Goal: Task Accomplishment & Management: Use online tool/utility

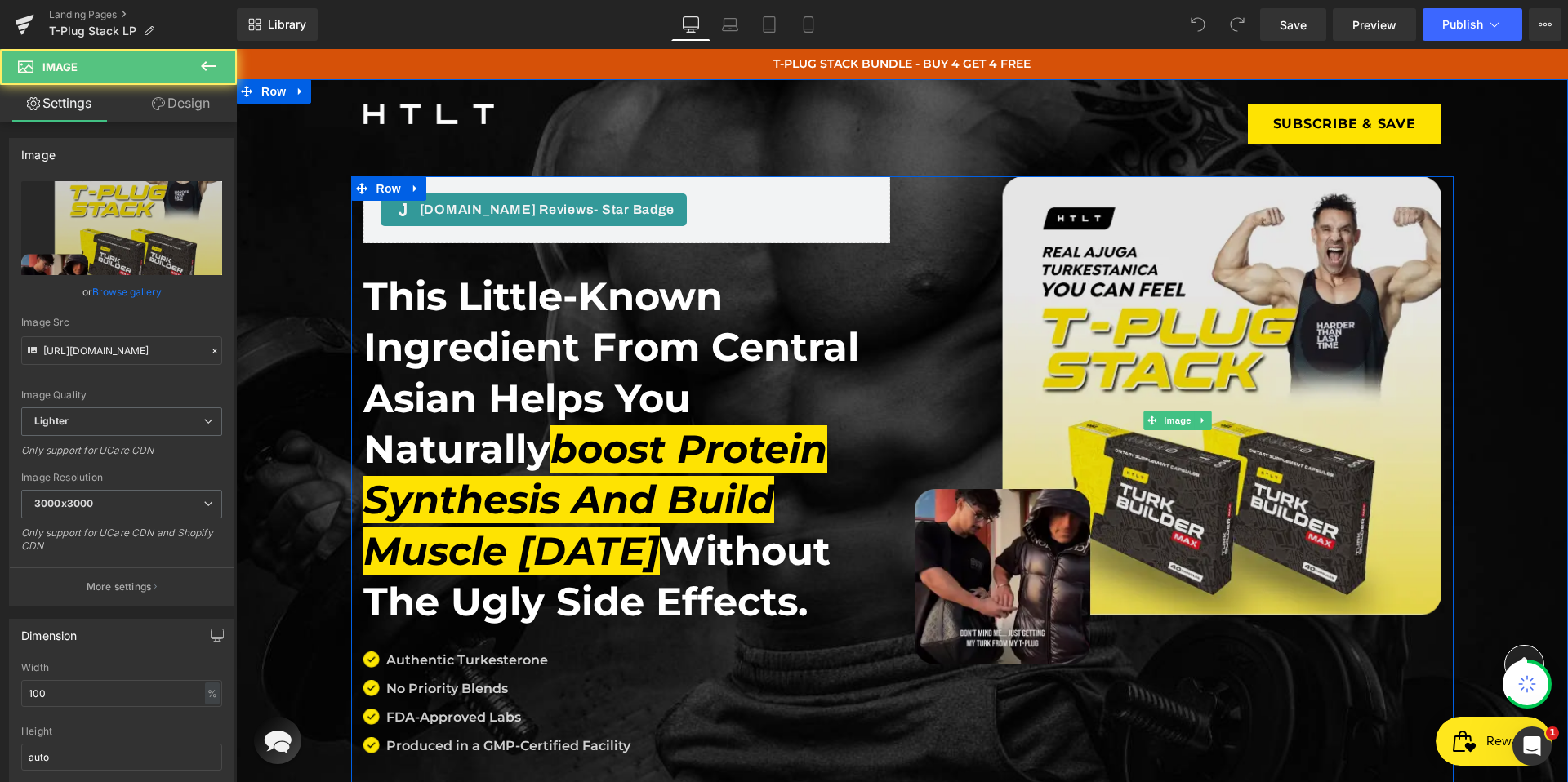
click at [1111, 304] on img at bounding box center [1178, 420] width 527 height 489
click at [1213, 383] on img at bounding box center [1178, 420] width 527 height 489
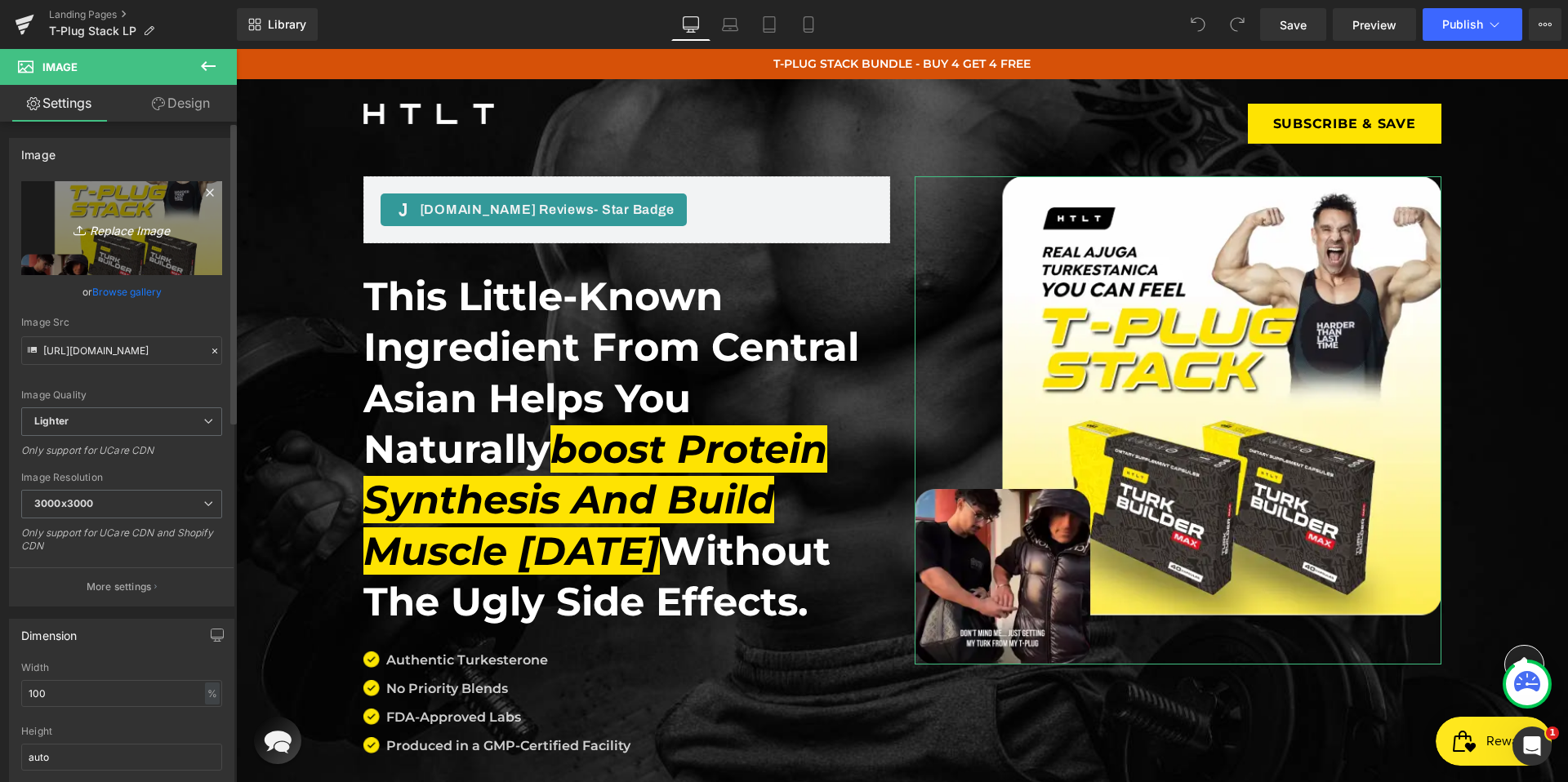
click at [160, 234] on icon "Replace Image" at bounding box center [121, 229] width 130 height 21
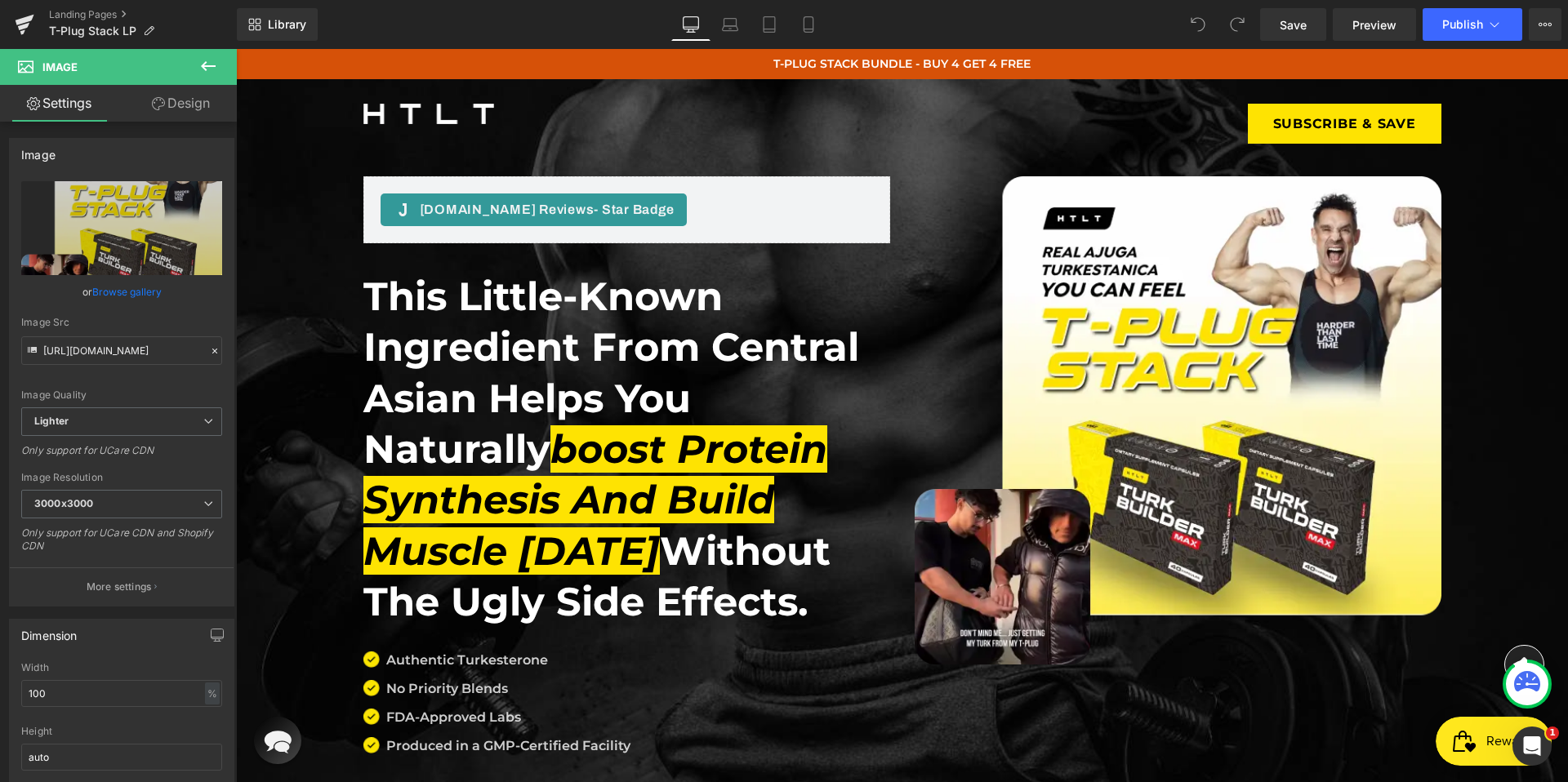
type input "C:\fakepath\hero-img.webp"
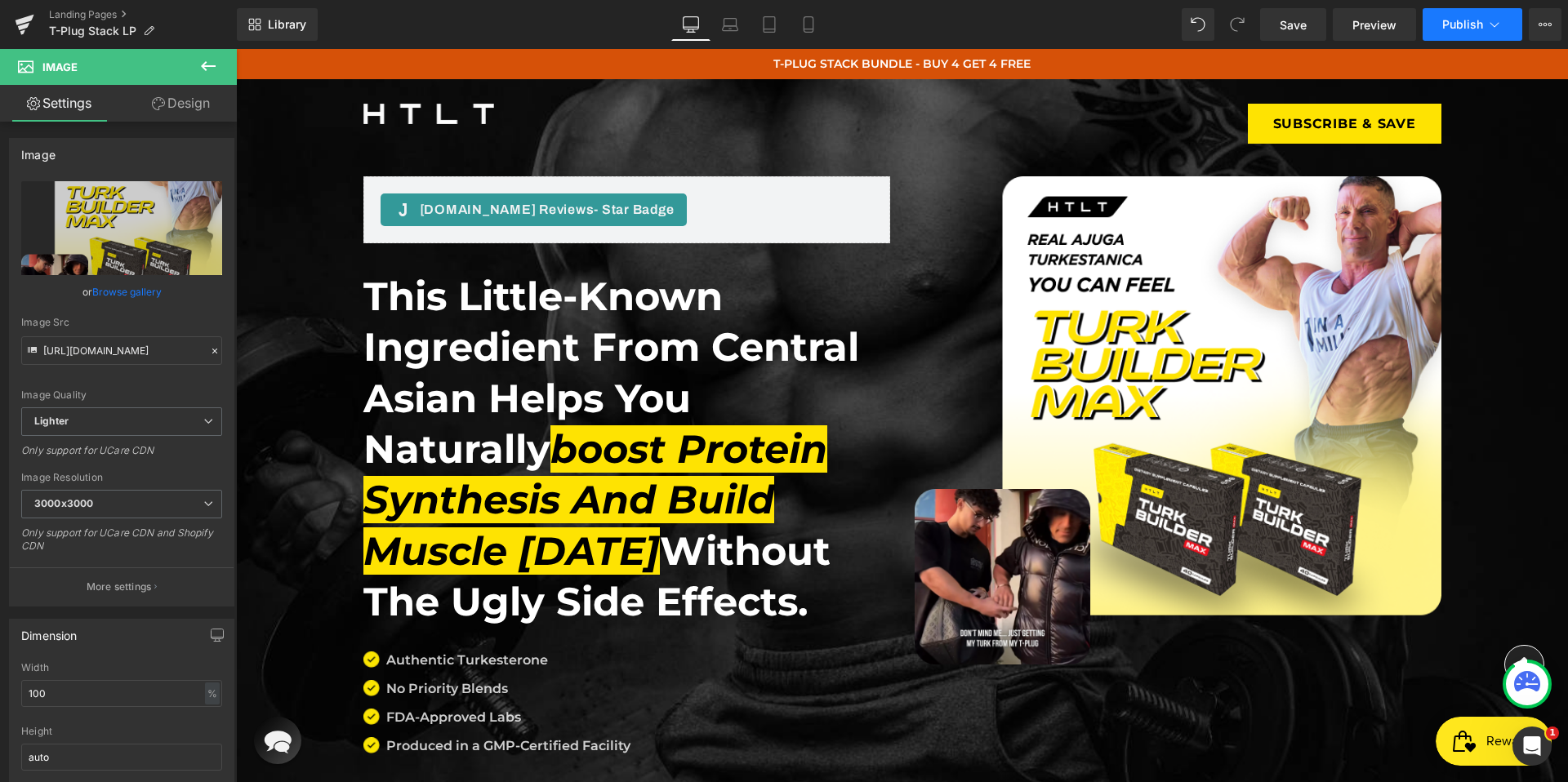
click at [1497, 23] on icon at bounding box center [1495, 25] width 9 height 5
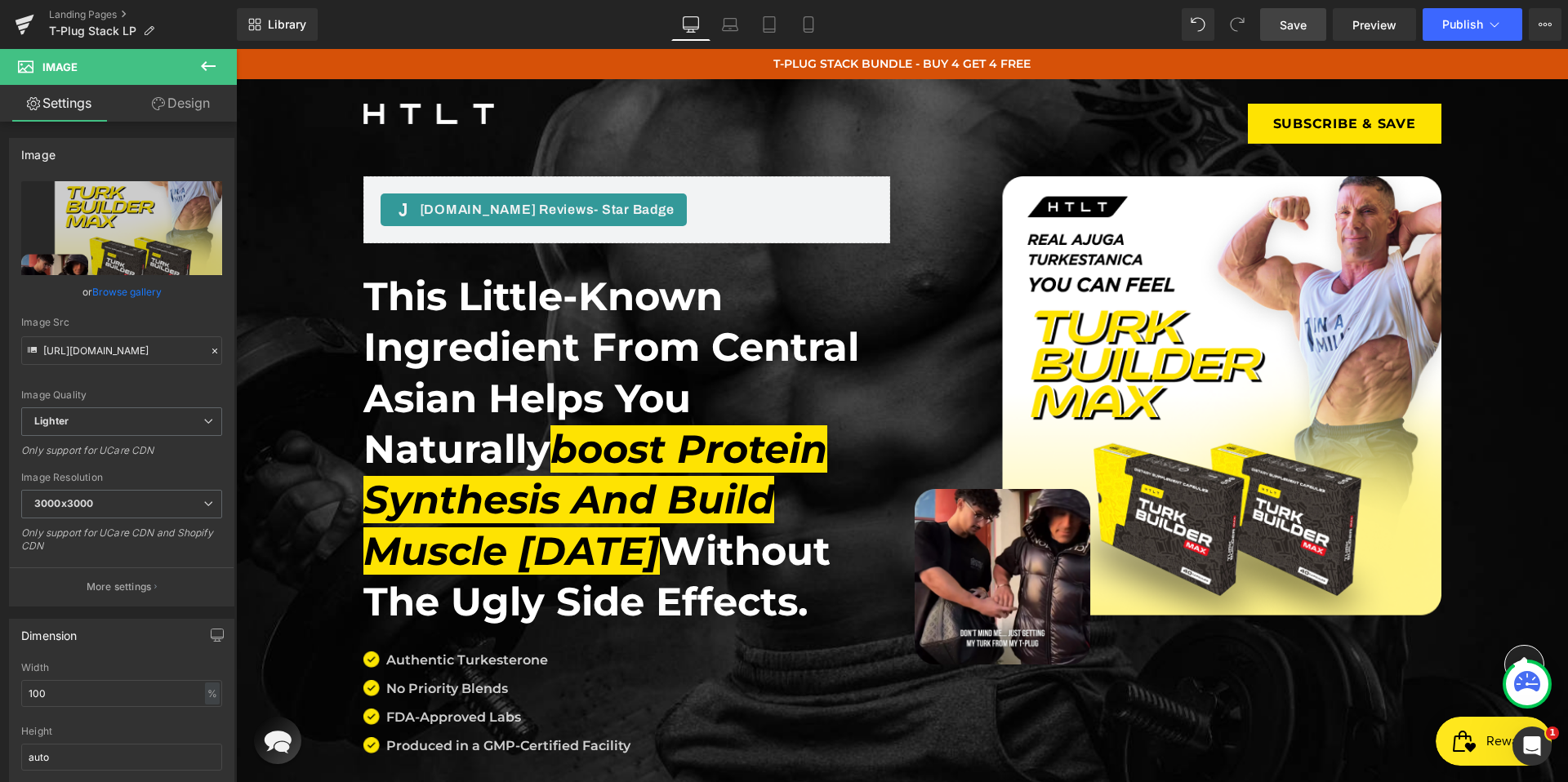
click at [1283, 34] on link "Save" at bounding box center [1293, 24] width 66 height 33
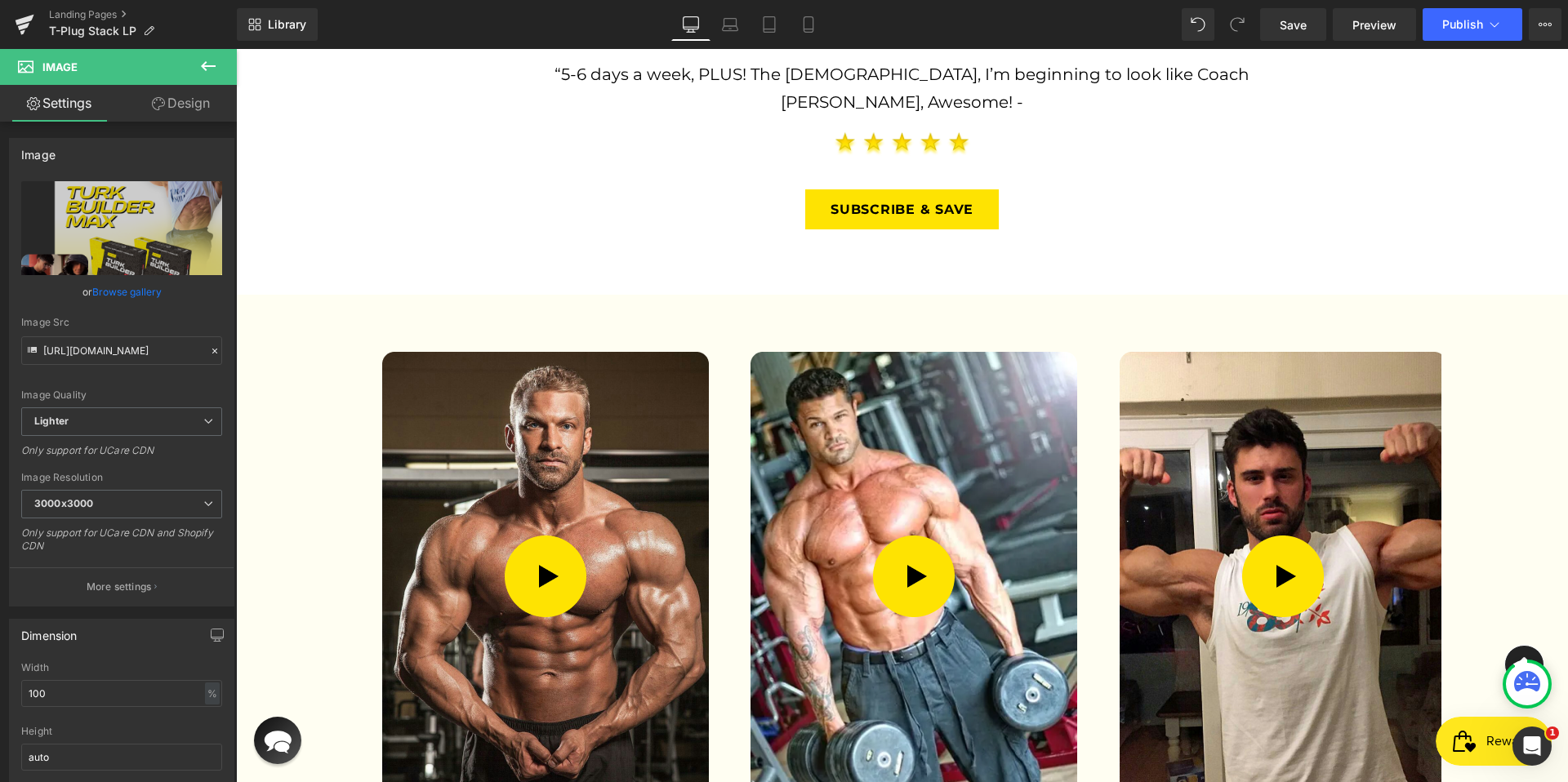
scroll to position [3007, 0]
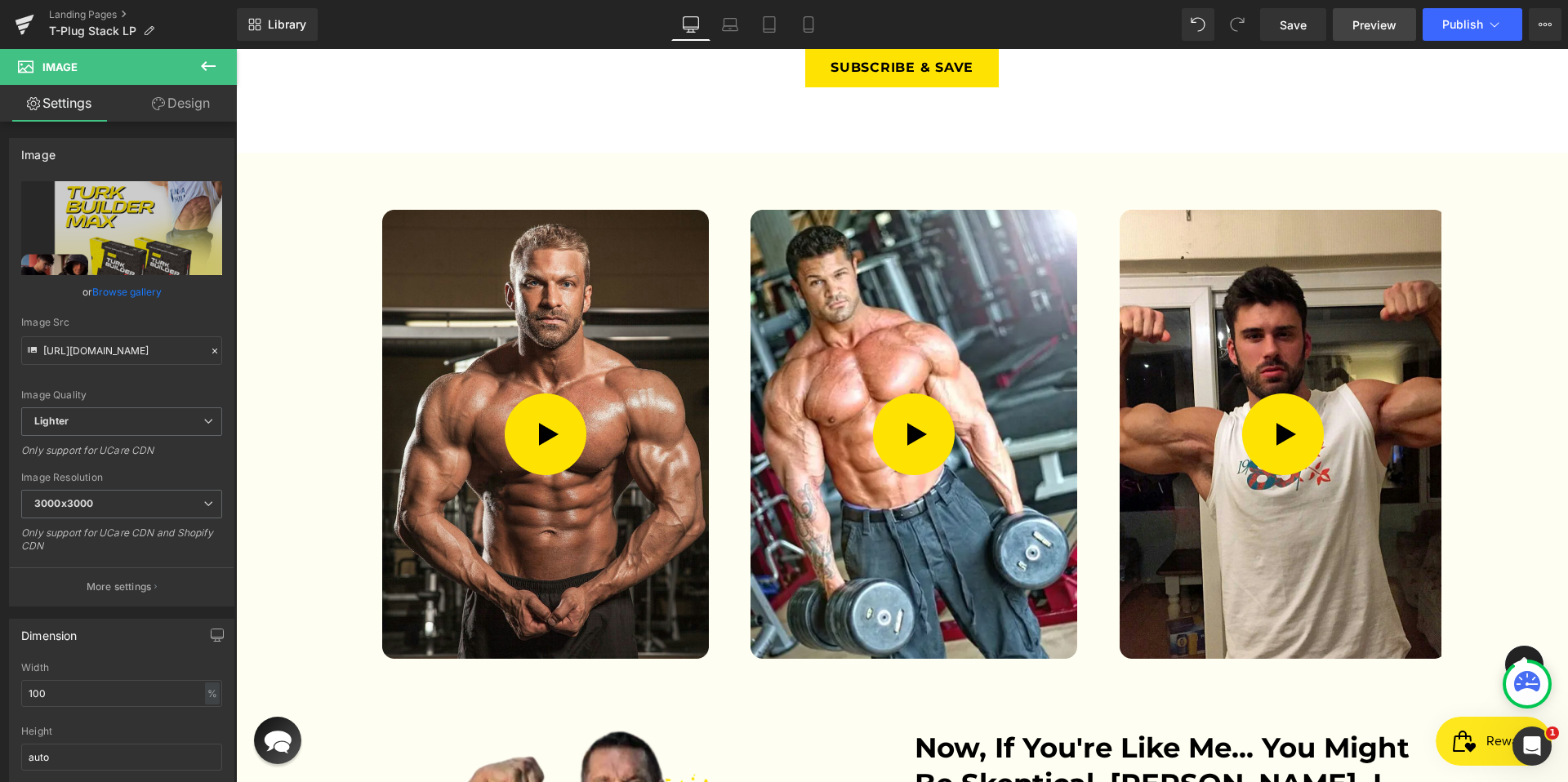
click at [1394, 23] on span "Preview" at bounding box center [1374, 25] width 44 height 17
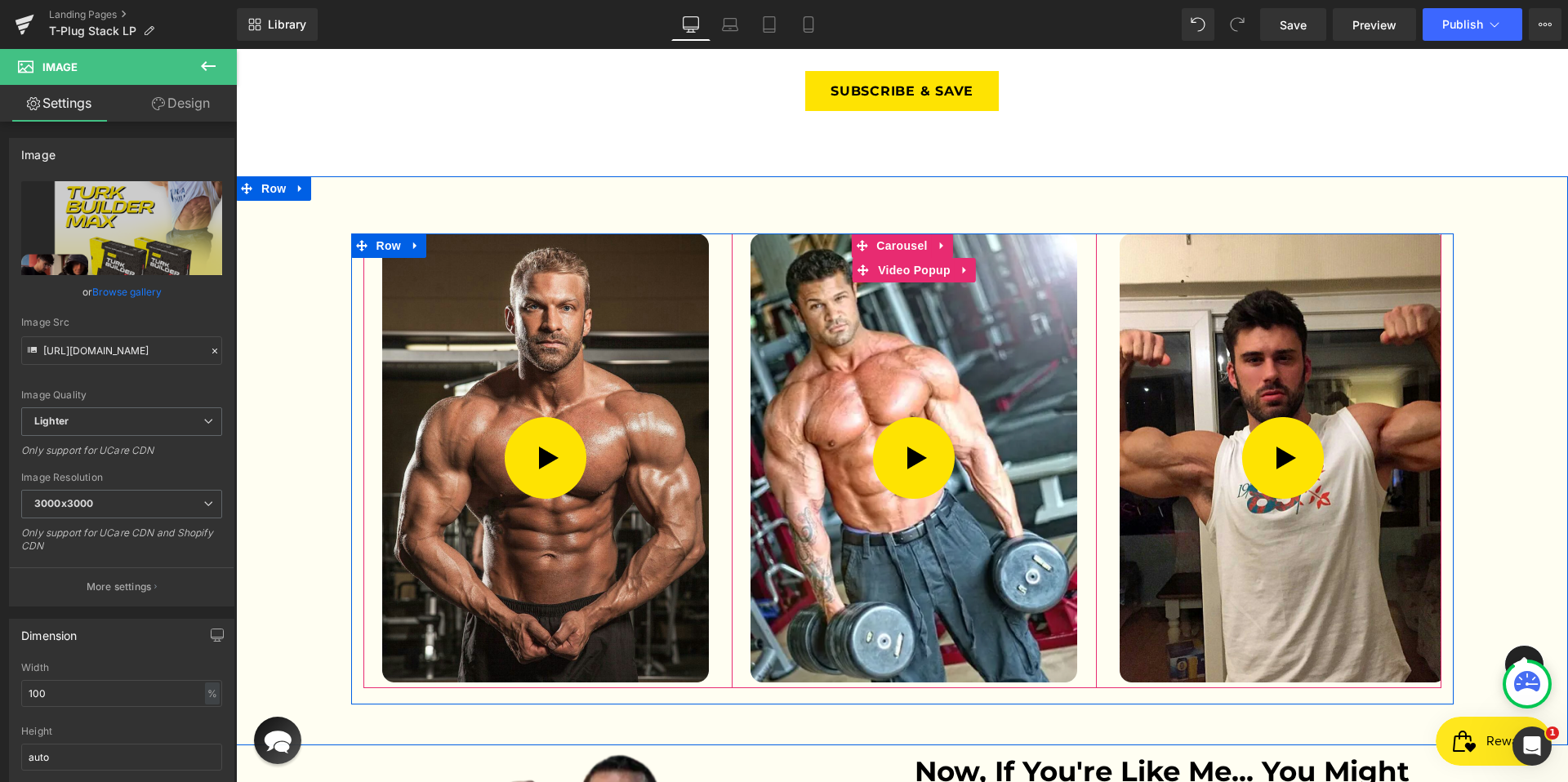
scroll to position [2981, 0]
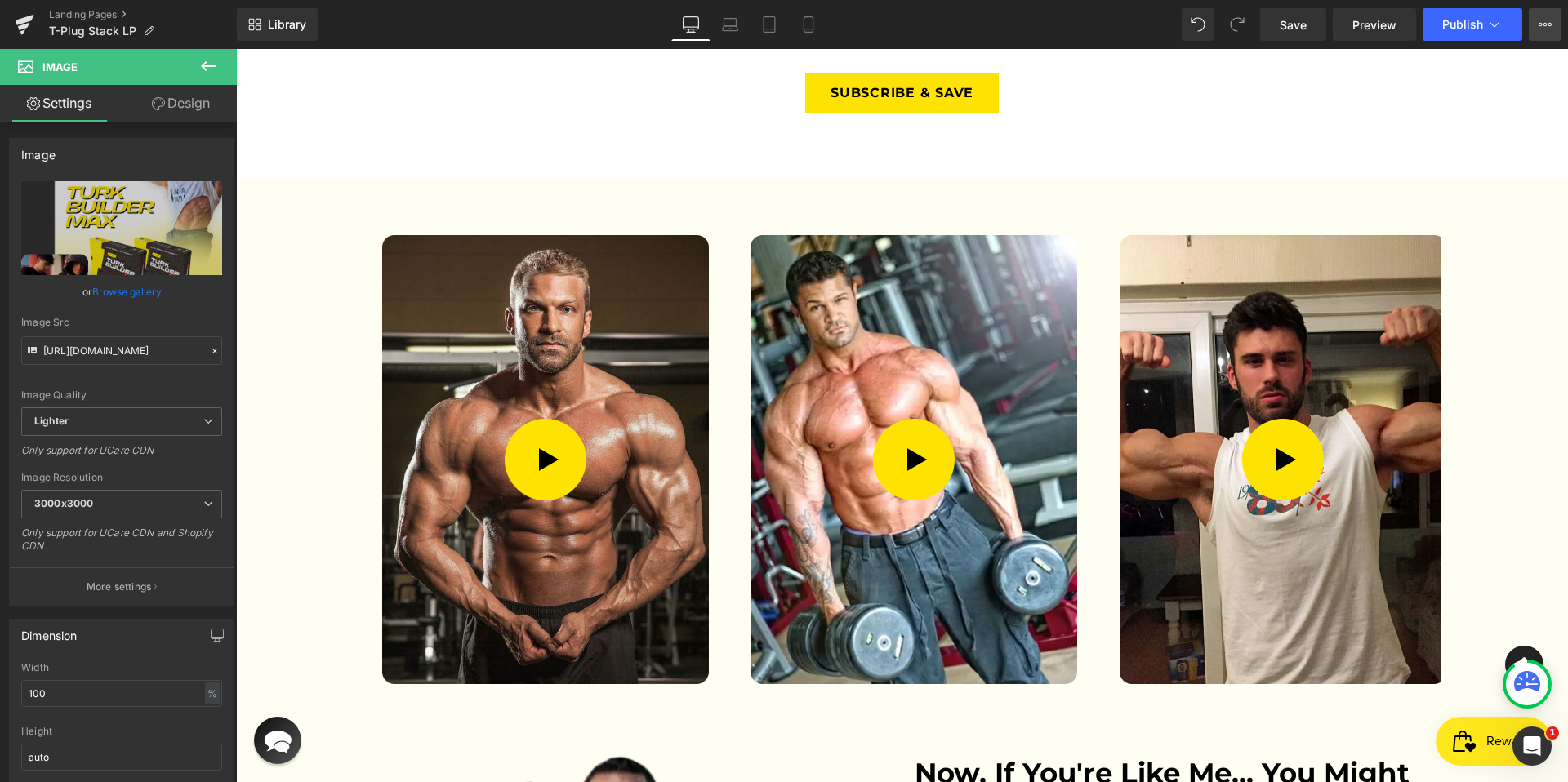
click at [1547, 26] on icon at bounding box center [1545, 24] width 13 height 13
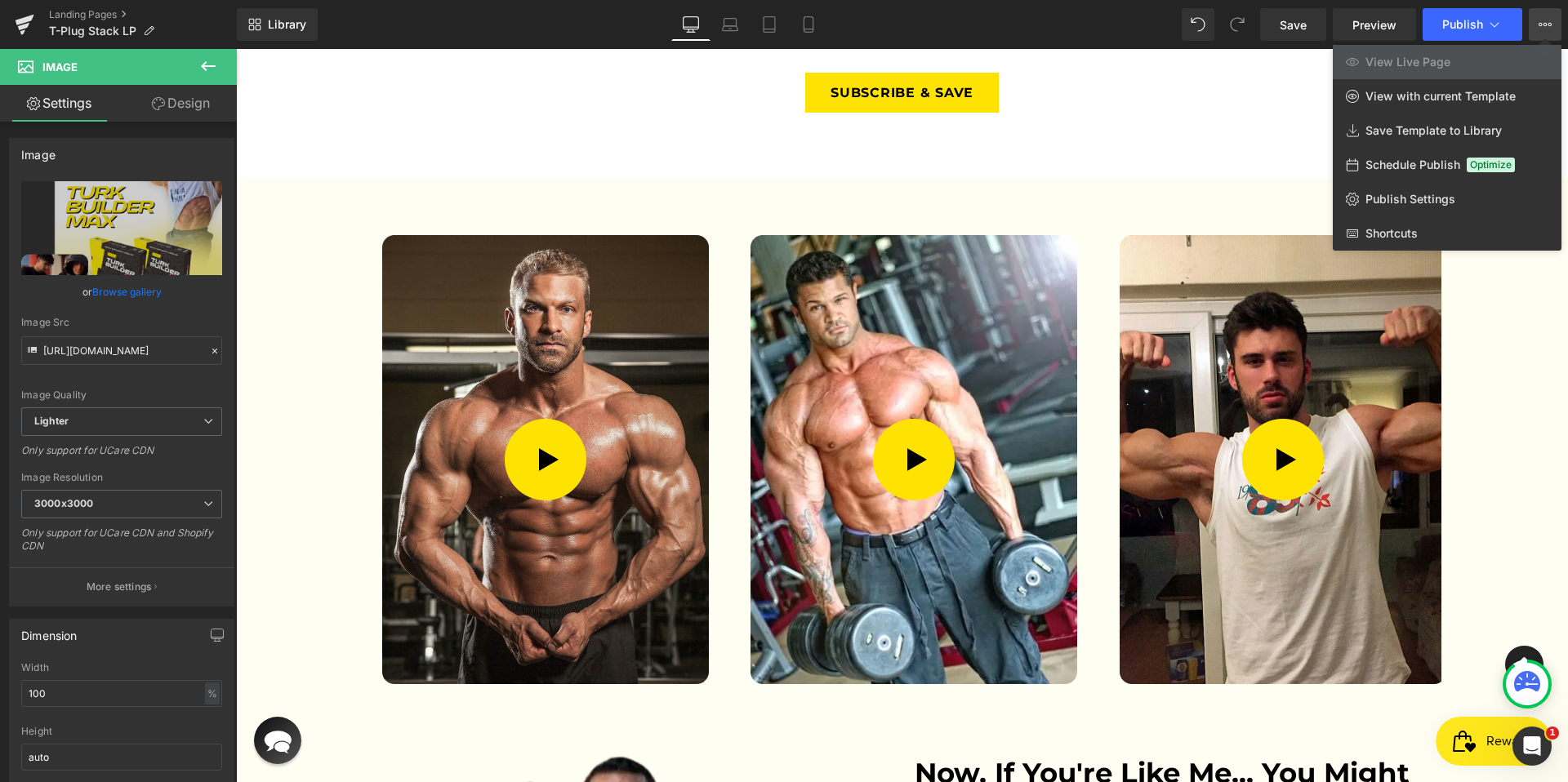
click at [1552, 19] on button "View Live Page View with current Template Save Template to Library Schedule Pub…" at bounding box center [1546, 24] width 33 height 33
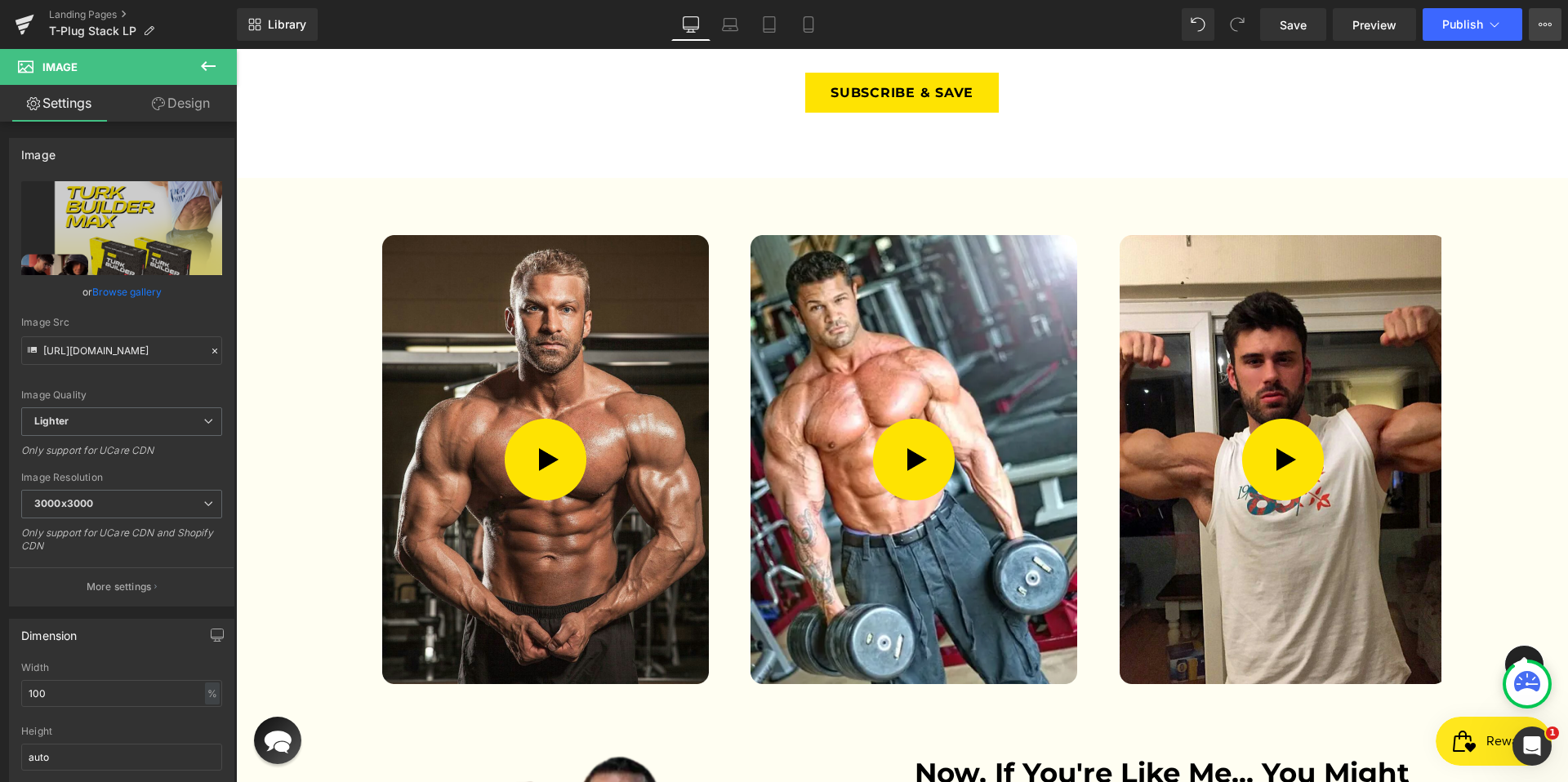
click at [1544, 22] on icon at bounding box center [1546, 24] width 4 height 3
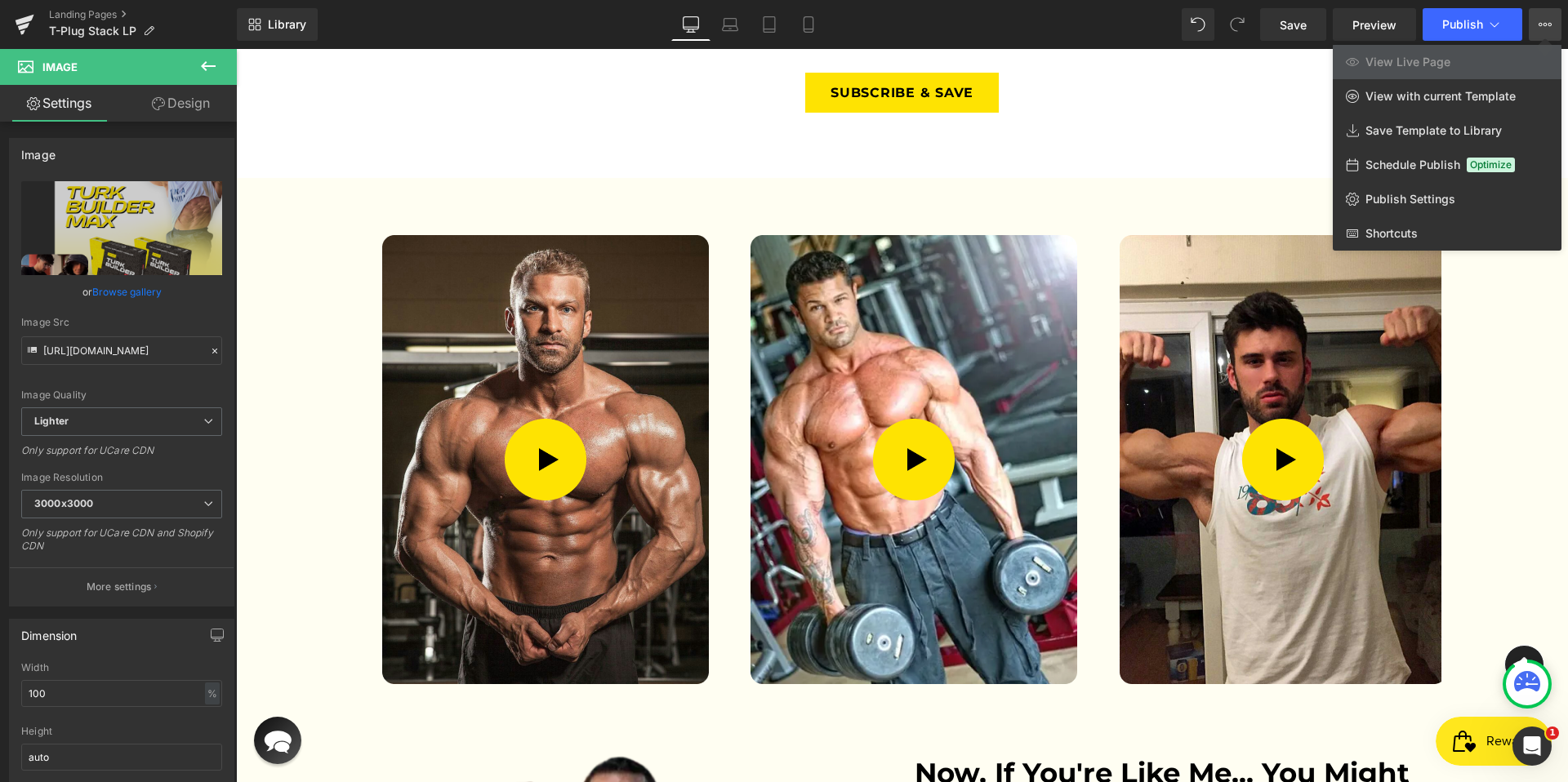
click at [1539, 24] on icon at bounding box center [1540, 24] width 4 height 3
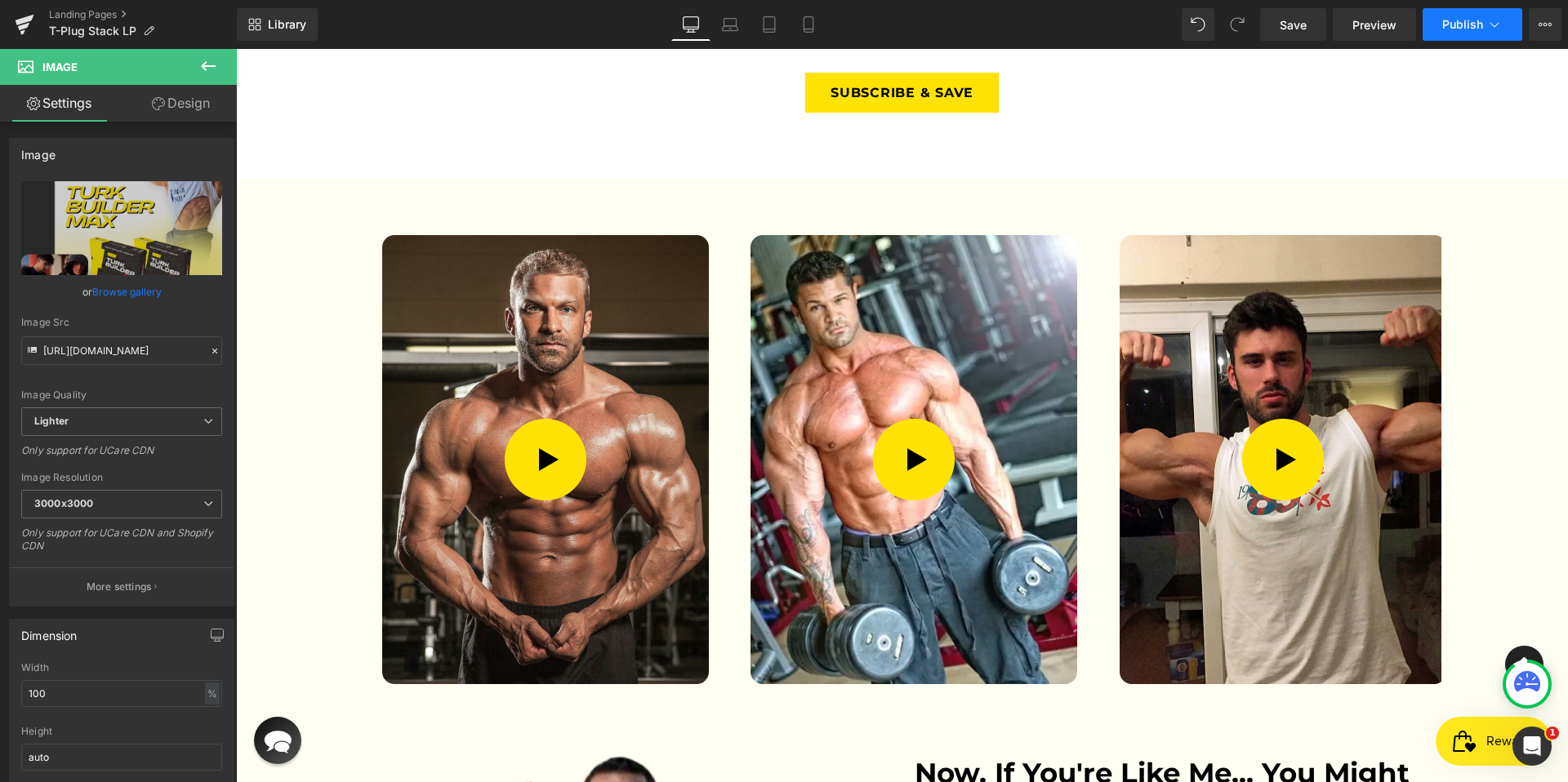
click at [1490, 25] on icon at bounding box center [1494, 24] width 16 height 16
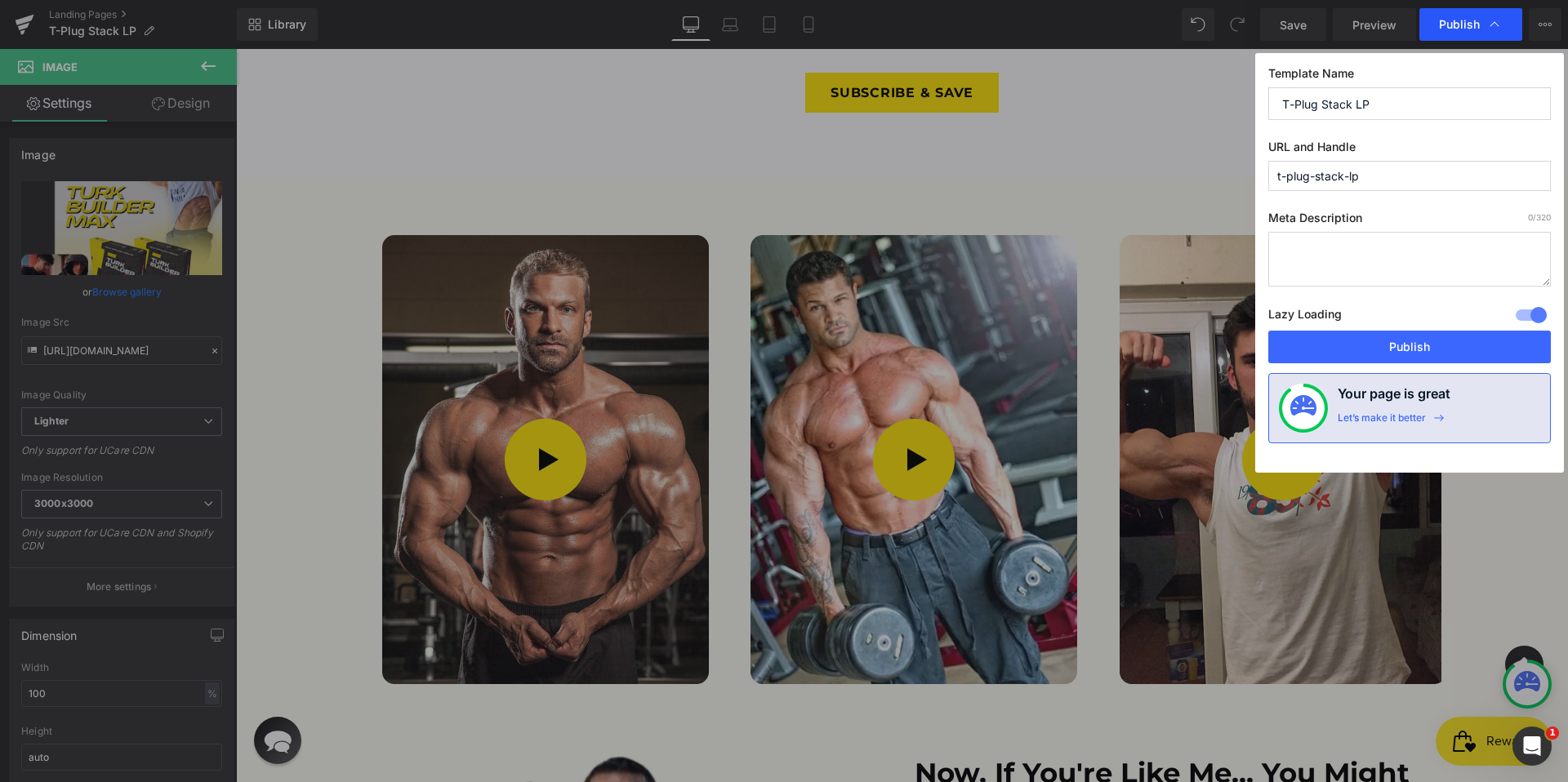
click at [0, 0] on icon at bounding box center [0, 0] width 0 height 0
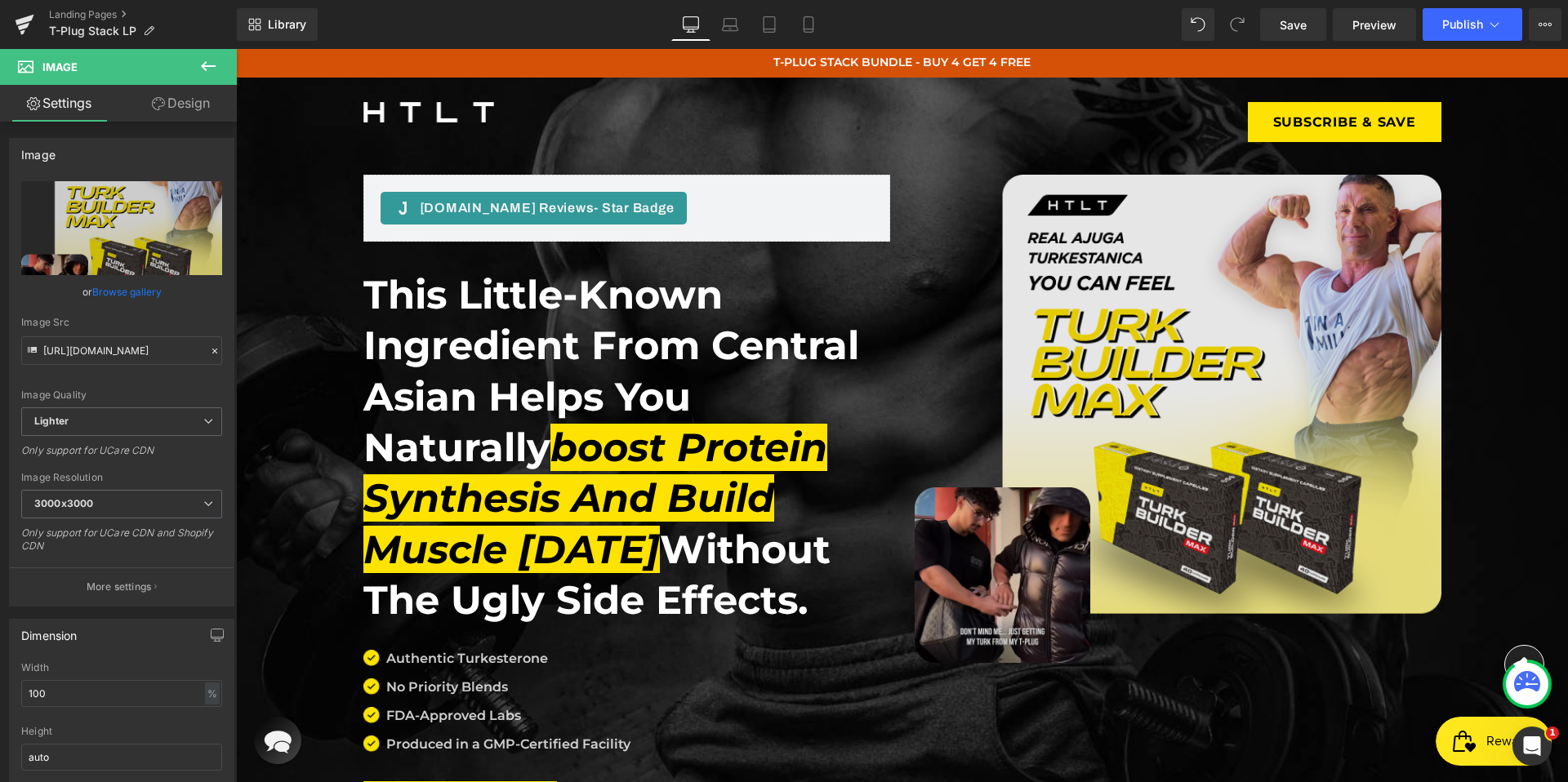
scroll to position [0, 0]
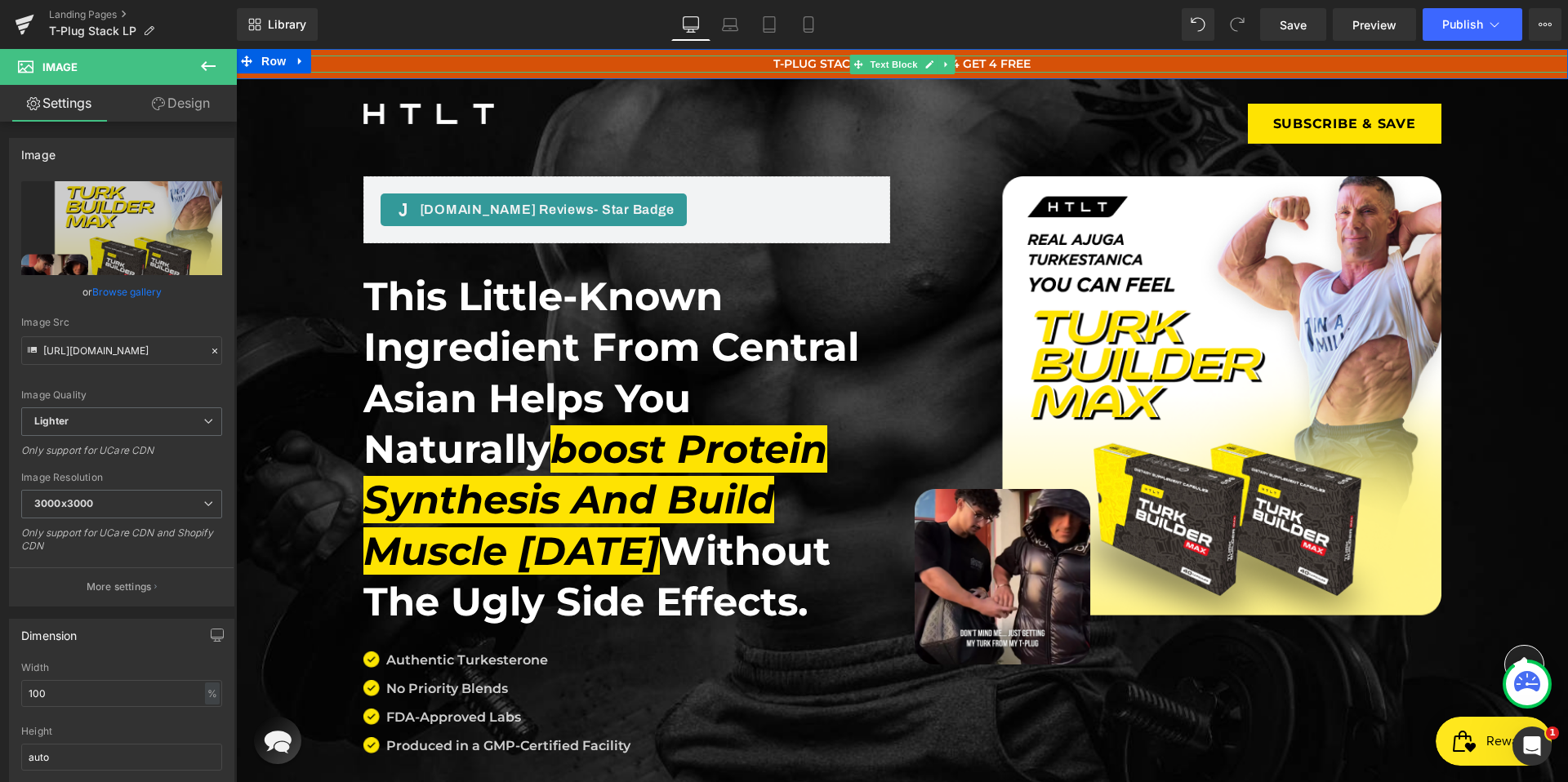
click at [977, 64] on span "T-PLUG STACK BUNDLE - BUY 4 GET 4 FREE" at bounding box center [902, 63] width 257 height 15
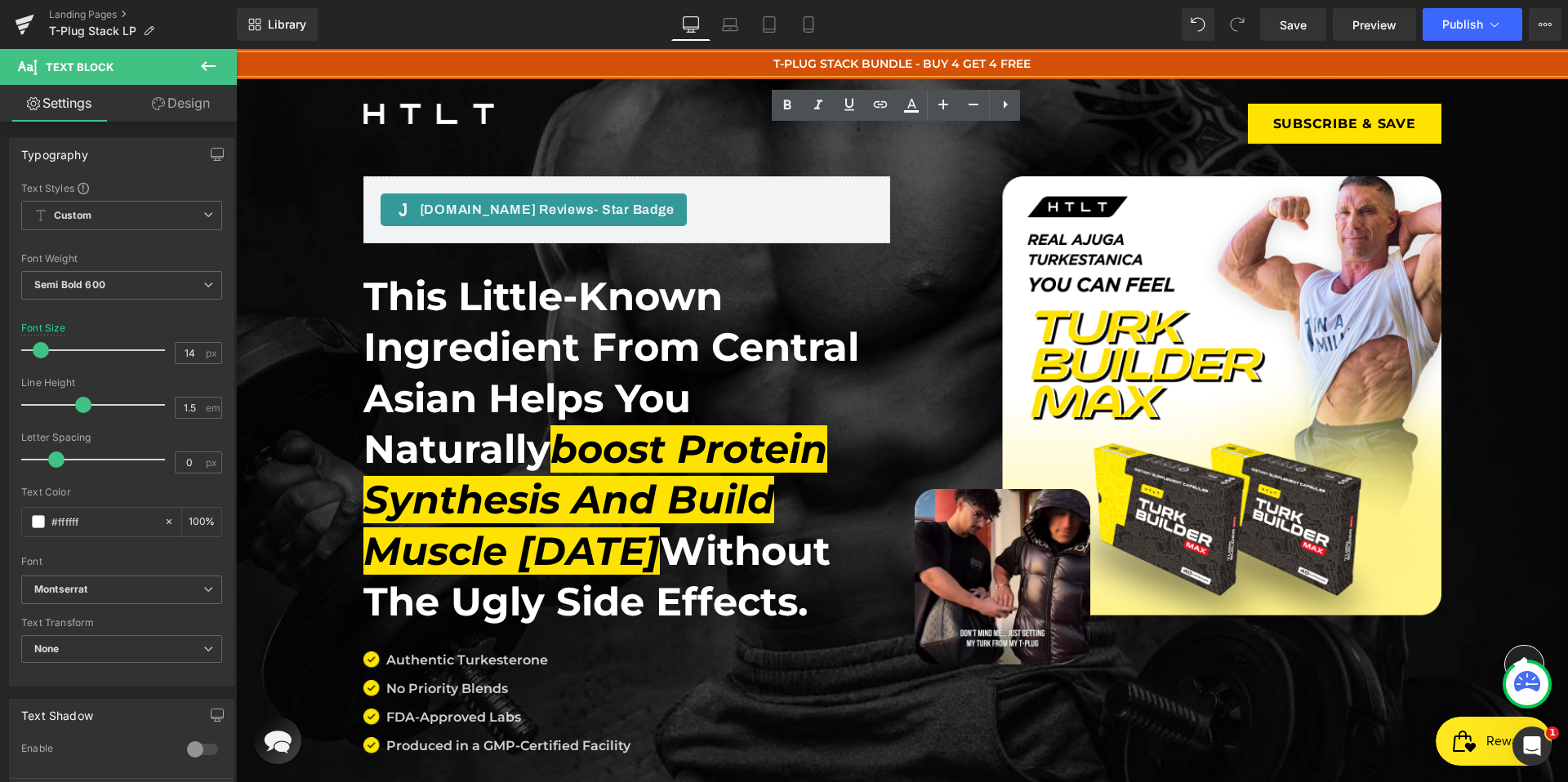
click at [836, 60] on span "T-PLUG STACK BUNDLE - BUY 4 GET 4 FREE" at bounding box center [902, 63] width 257 height 15
click at [888, 60] on span "T-PLUG STACK BUNDLE - BUY 4 GET 4 FREE" at bounding box center [902, 63] width 257 height 15
drag, startPoint x: 894, startPoint y: 64, endPoint x: 767, endPoint y: 59, distance: 127.1
click at [774, 59] on span "T-PLUG STACK BUNDLE - BUY 4 GET 4 FREE" at bounding box center [902, 63] width 257 height 15
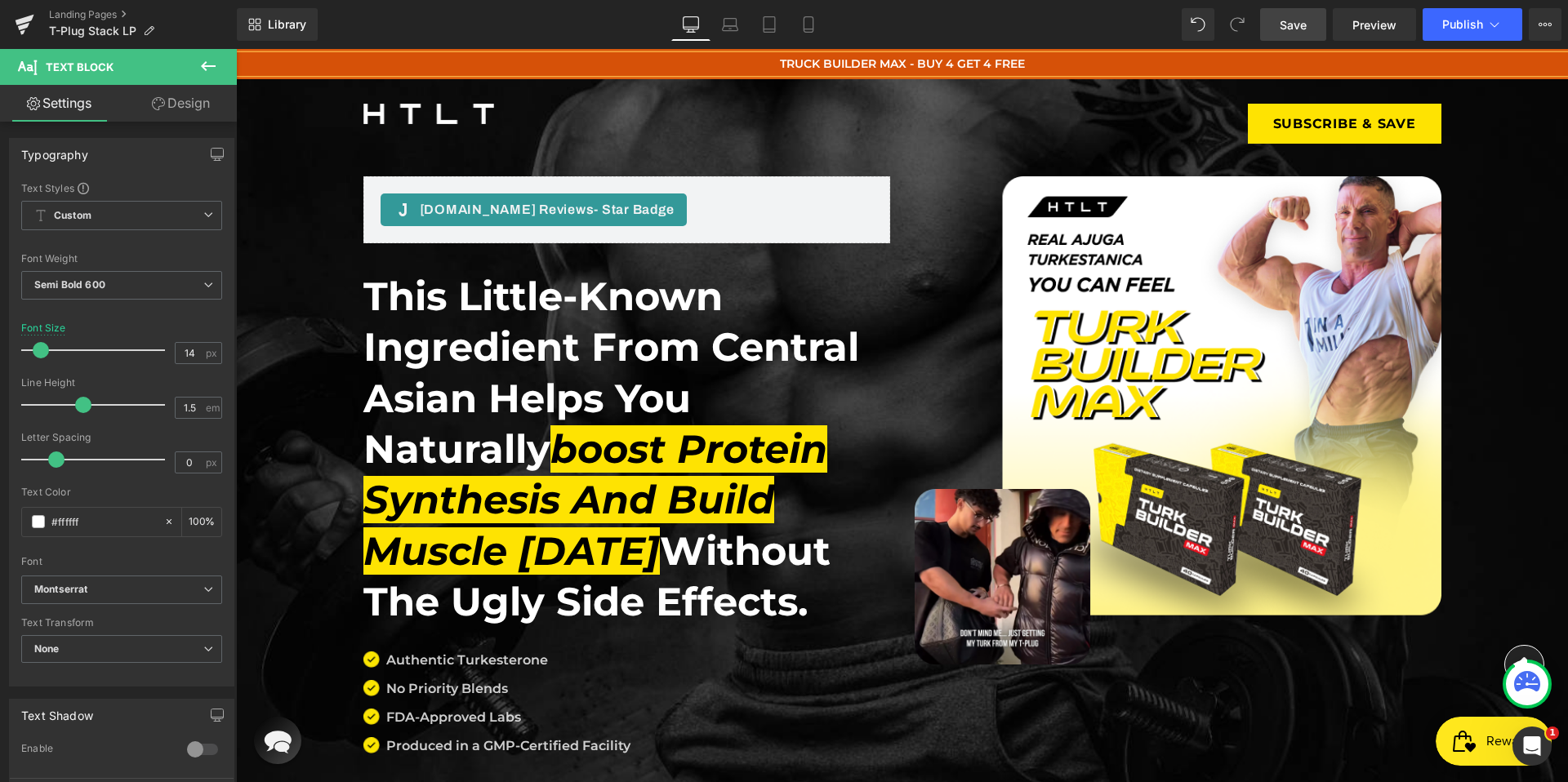
click at [1274, 24] on link "Save" at bounding box center [1293, 24] width 66 height 33
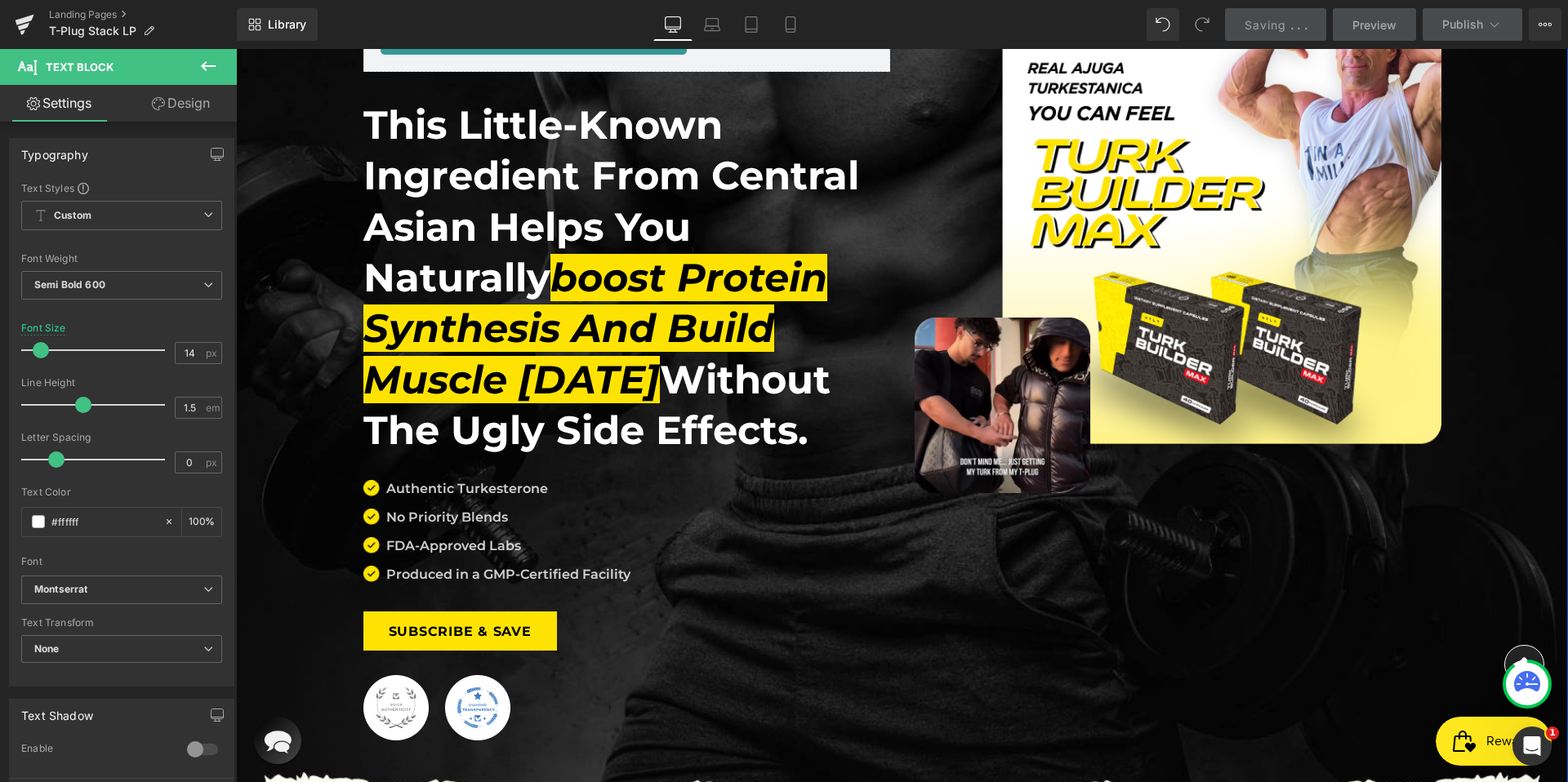
scroll to position [84, 0]
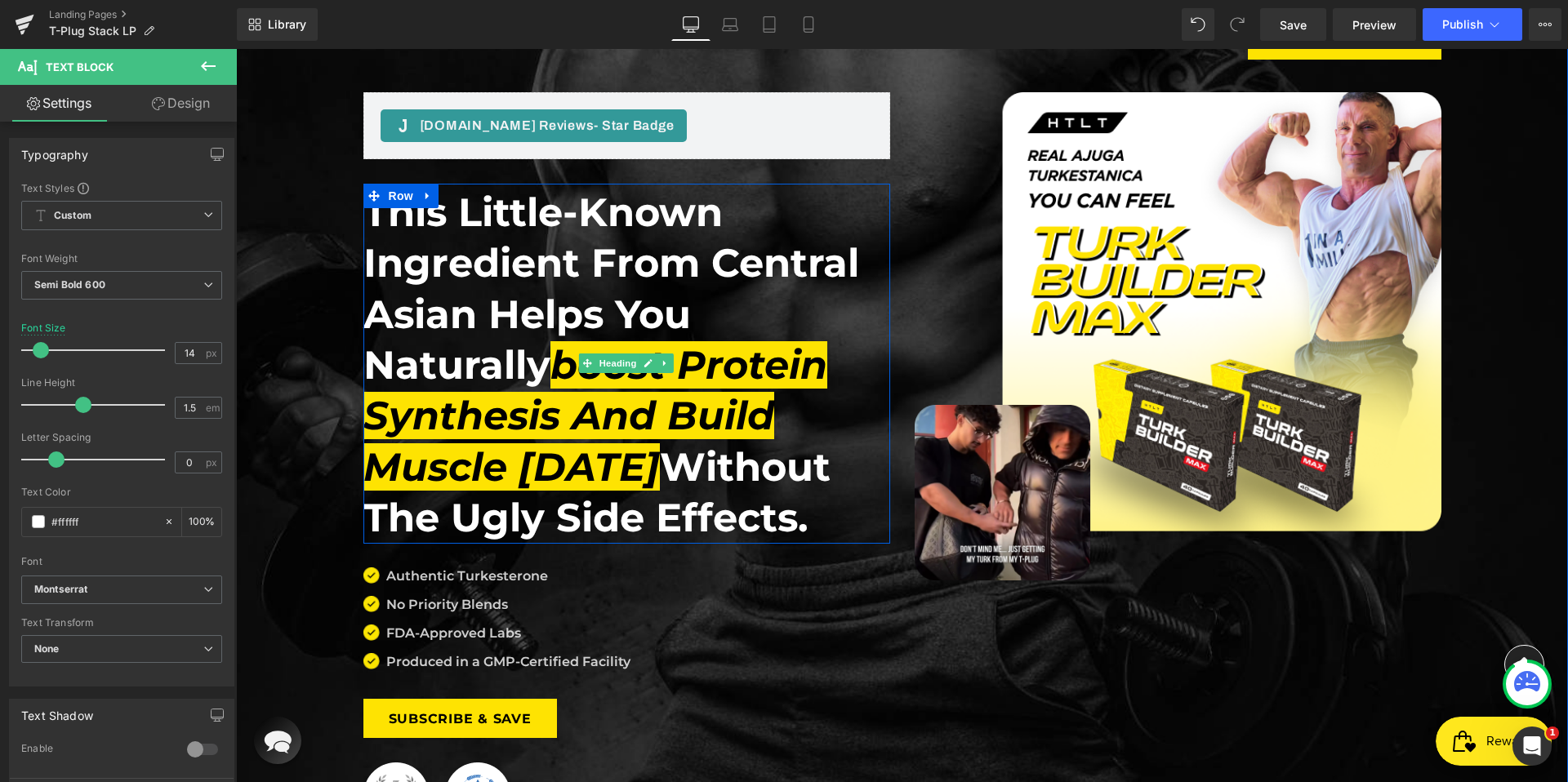
click at [465, 320] on h1 "This little-known ingredient from Central Asian helps you naturally boost prote…" at bounding box center [627, 365] width 527 height 356
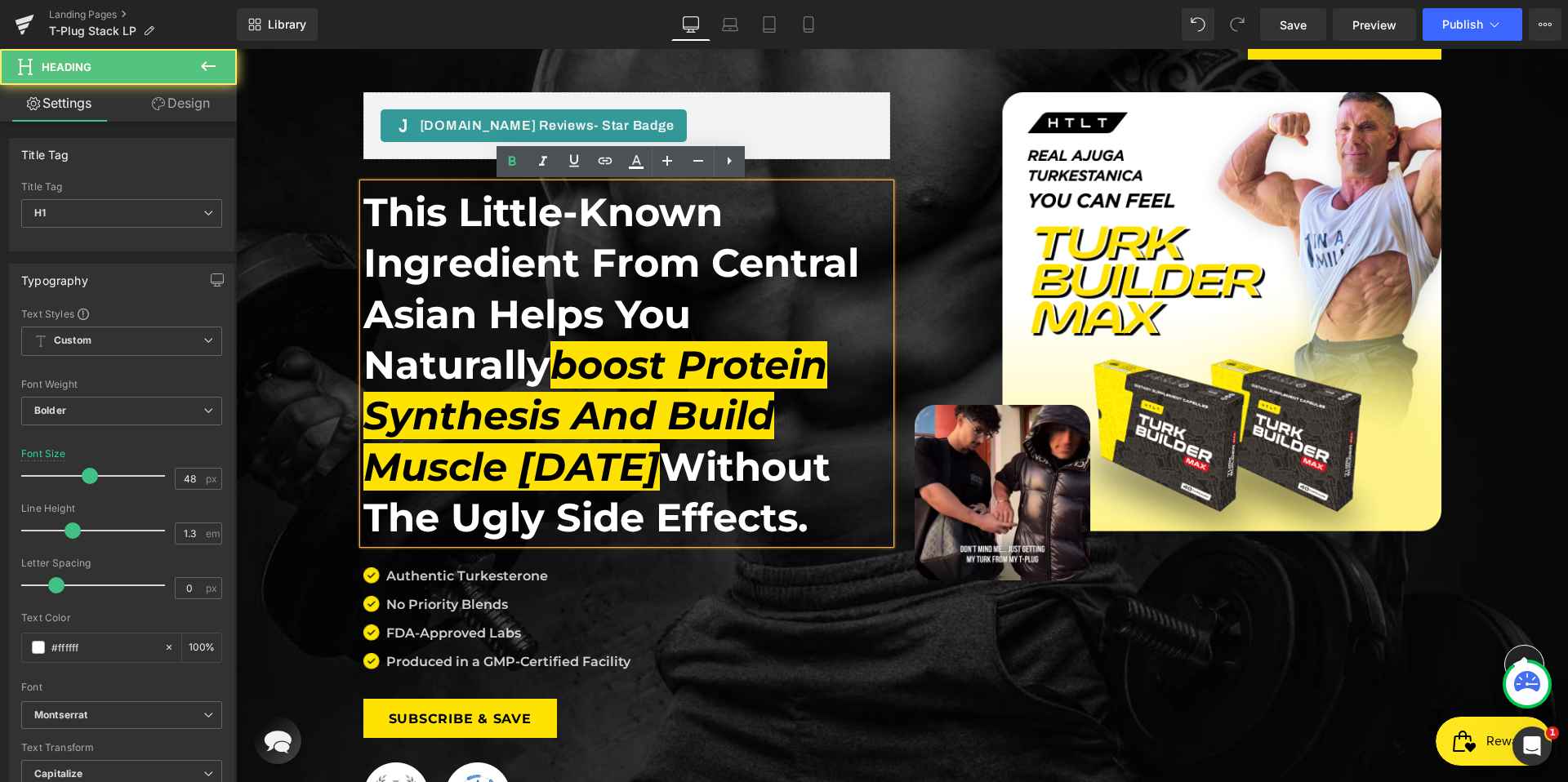
click at [468, 315] on h1 "This little-known ingredient from Central Asian helps you naturally boost prote…" at bounding box center [627, 365] width 527 height 356
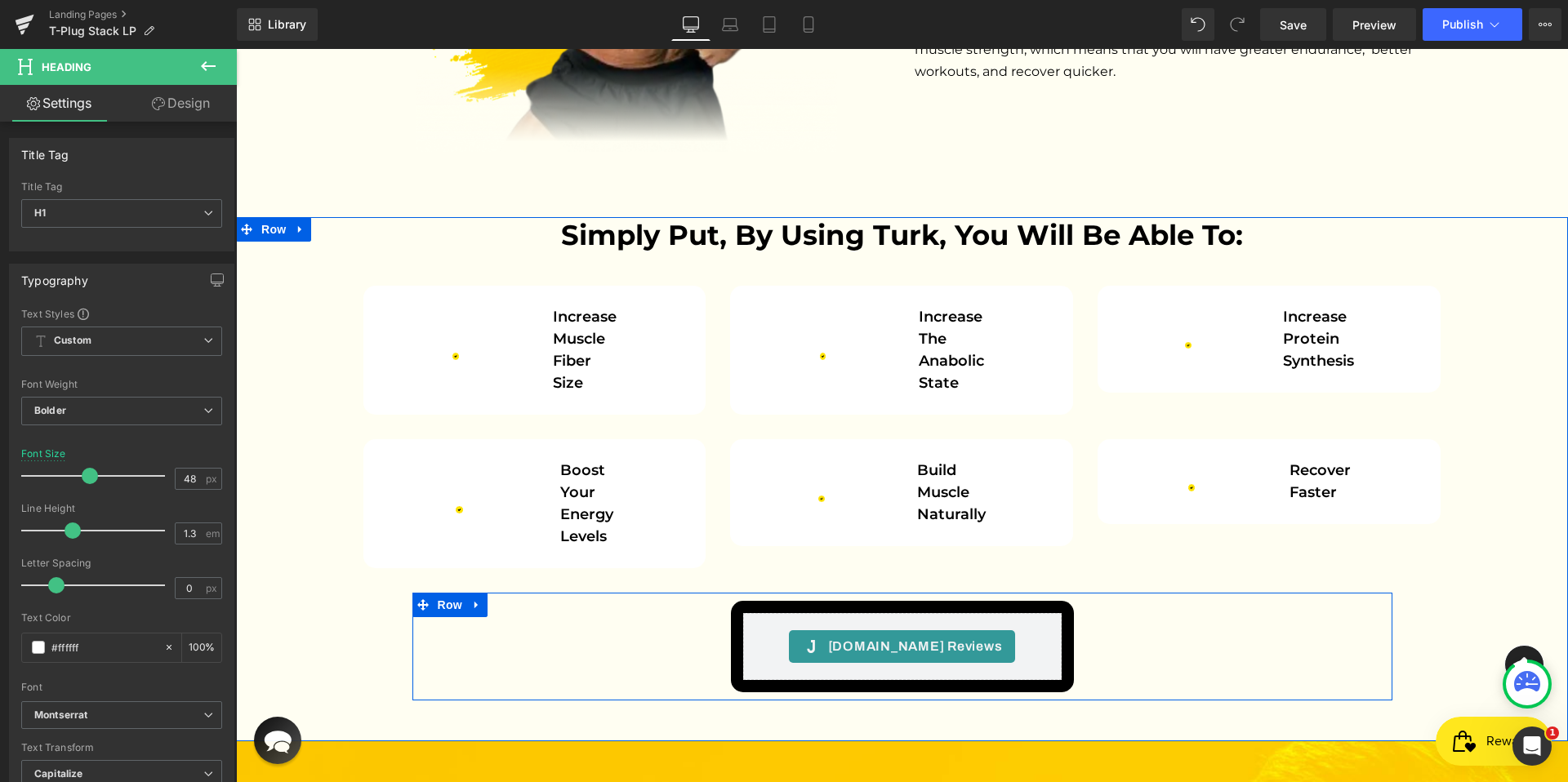
scroll to position [4150, 0]
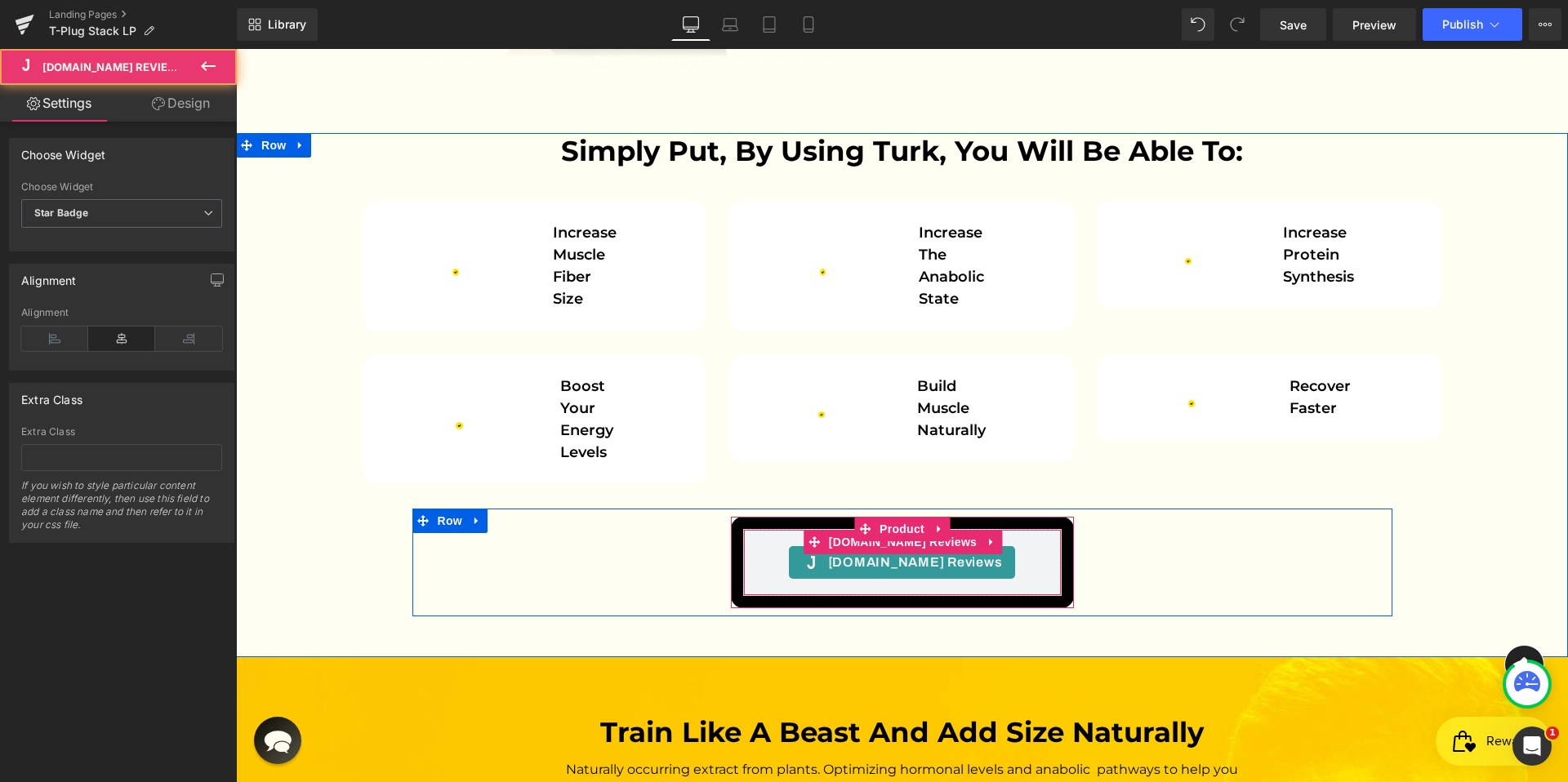
click at [1014, 529] on div "[DOMAIN_NAME] Reviews - Star Badge [DOMAIN_NAME] Reviews" at bounding box center [902, 563] width 319 height 67
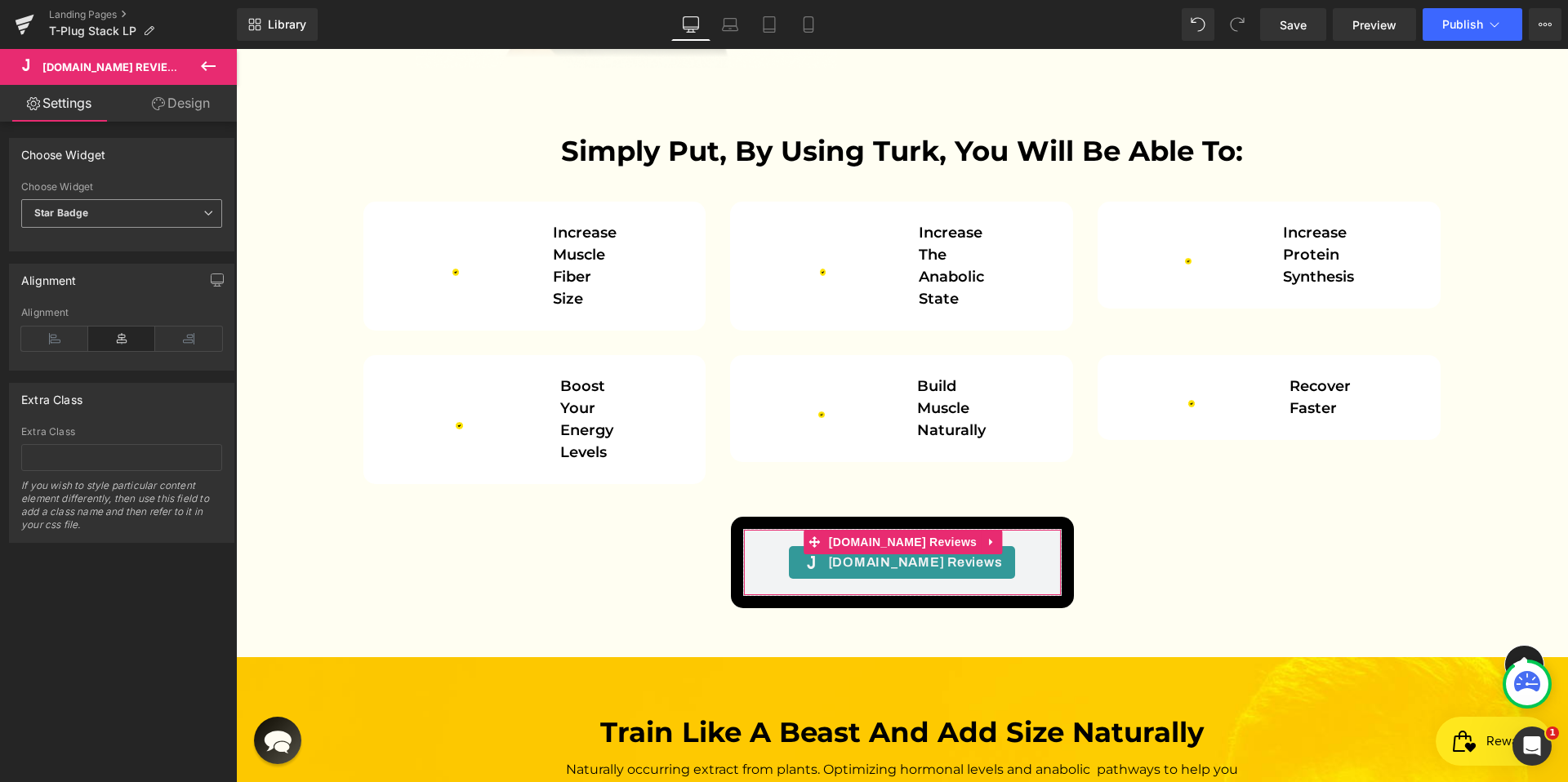
click at [191, 213] on span "Star Badge" at bounding box center [122, 213] width 201 height 28
click at [173, 211] on span "Star Badge" at bounding box center [118, 213] width 194 height 28
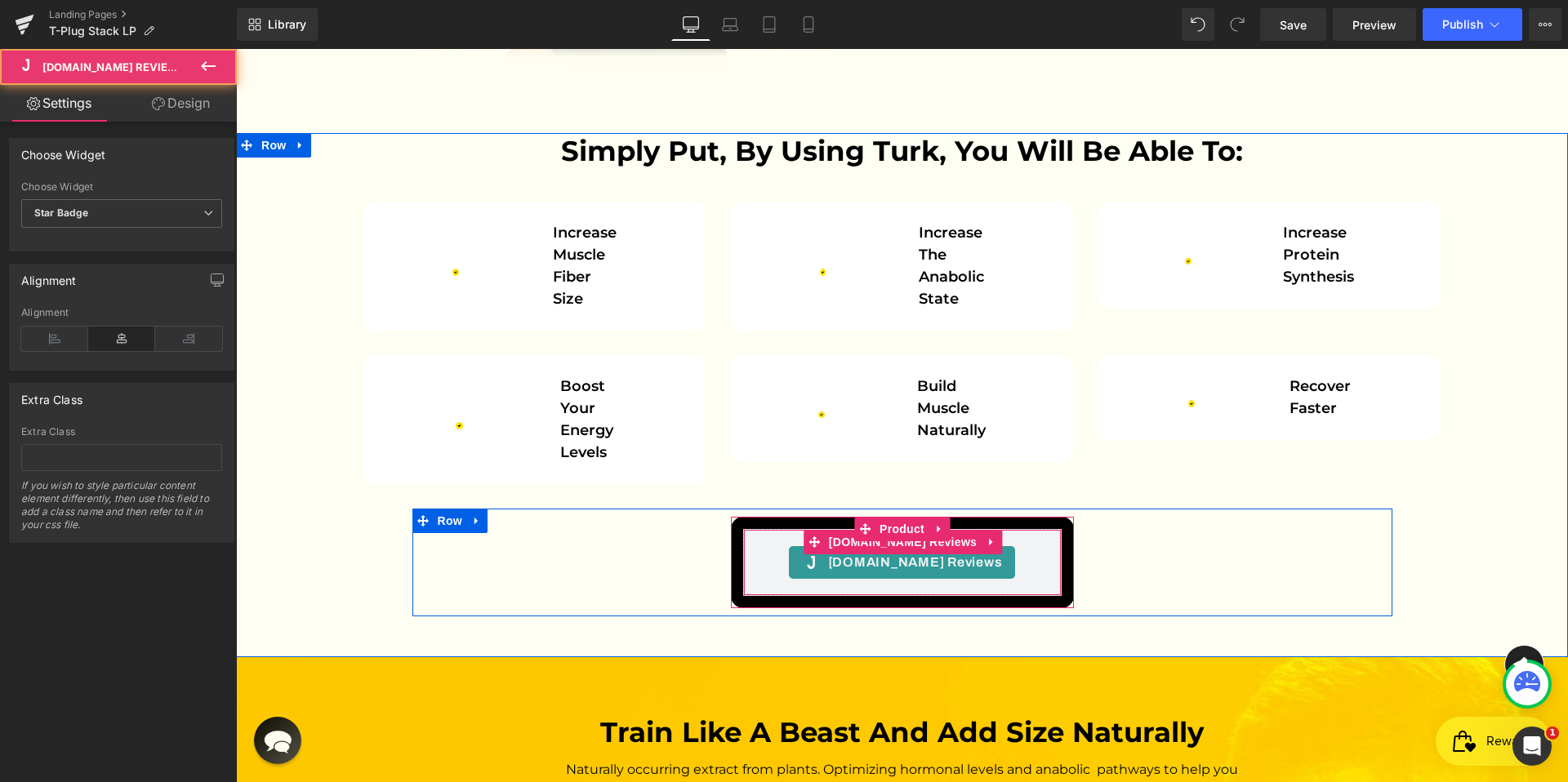
click at [977, 546] on div "[DOMAIN_NAME] Reviews - Star Badge" at bounding box center [902, 563] width 227 height 33
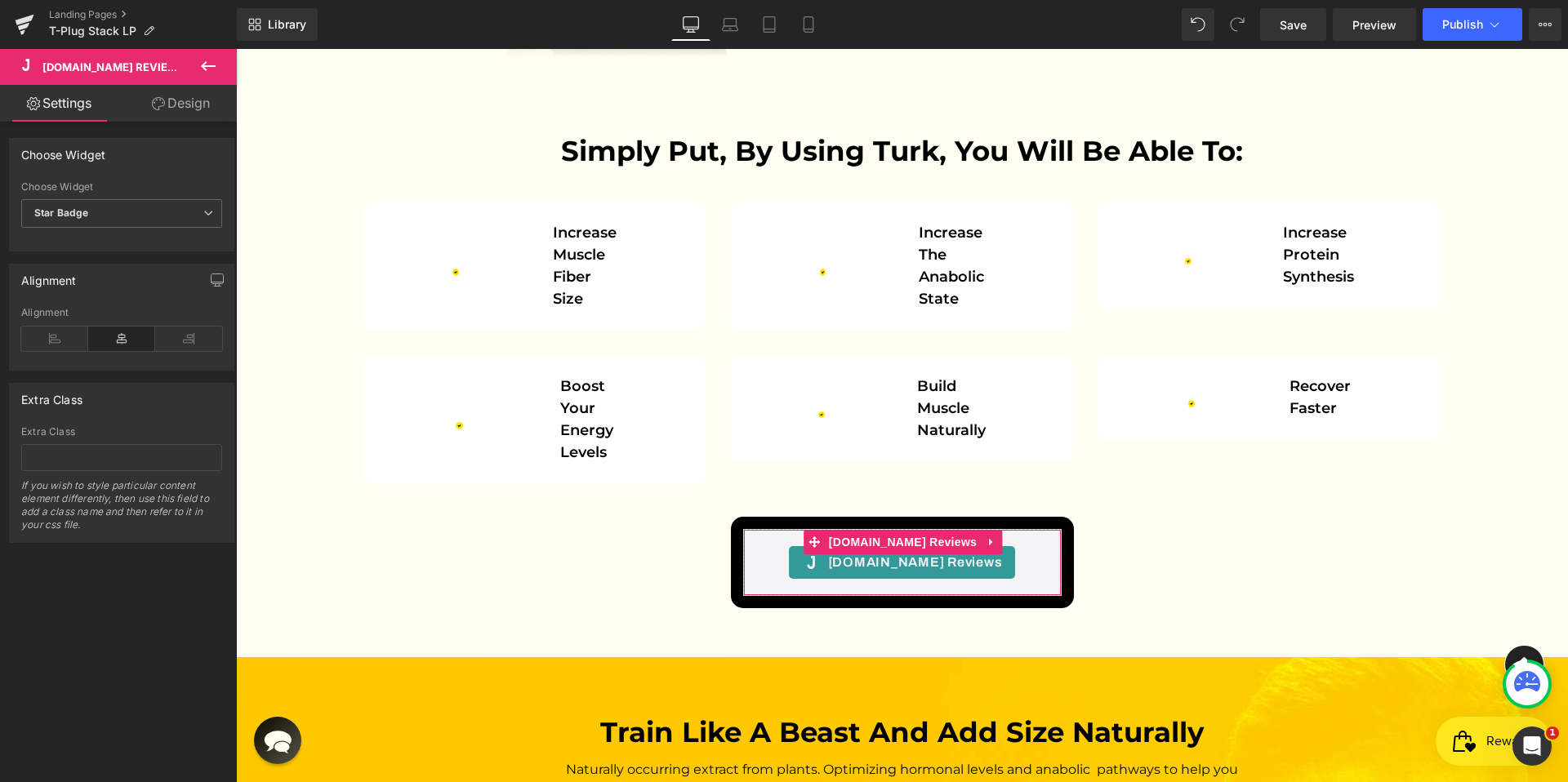
click at [168, 113] on link "Design" at bounding box center [180, 103] width 118 height 37
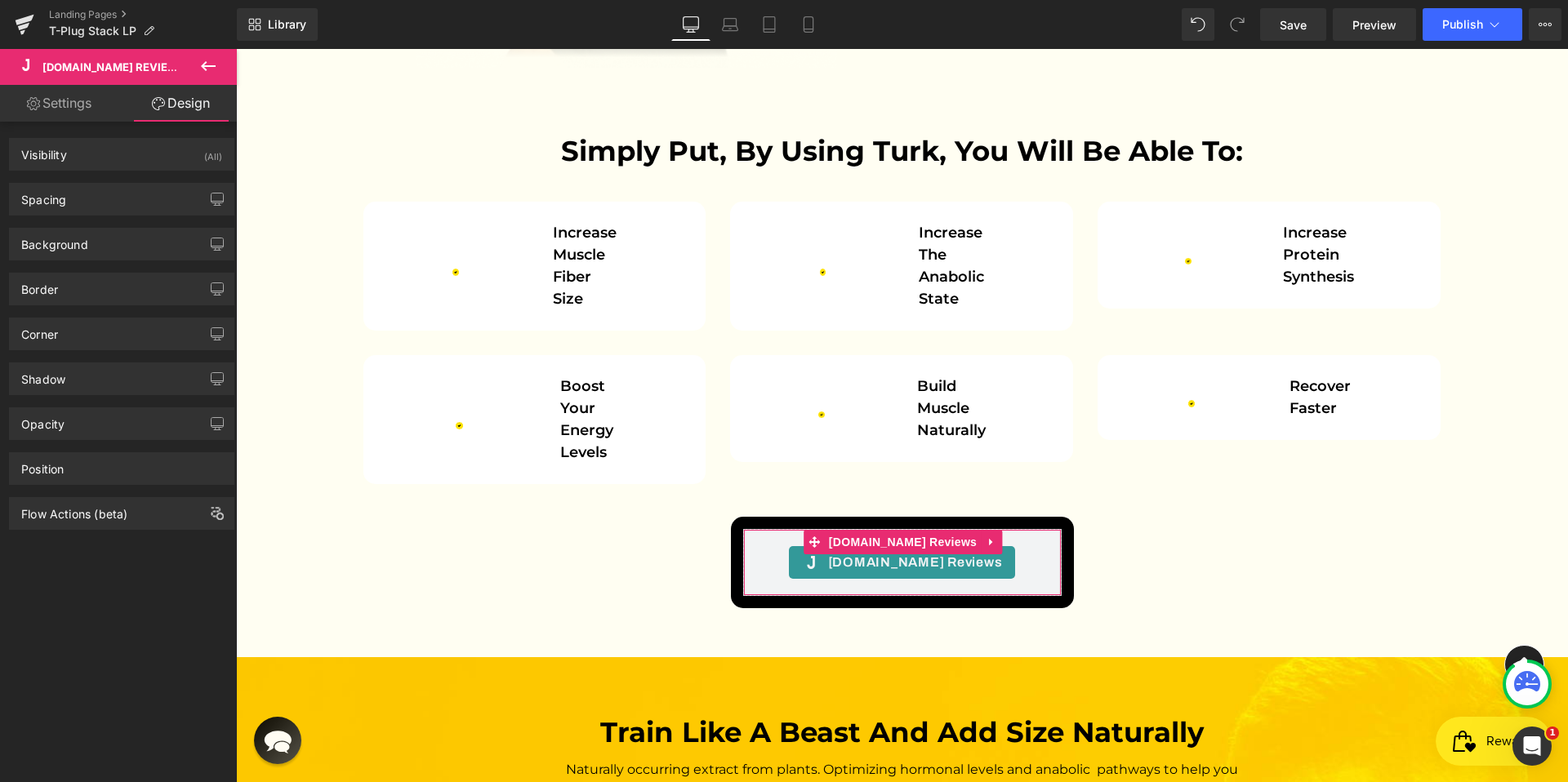
click at [83, 106] on link "Settings" at bounding box center [59, 103] width 118 height 37
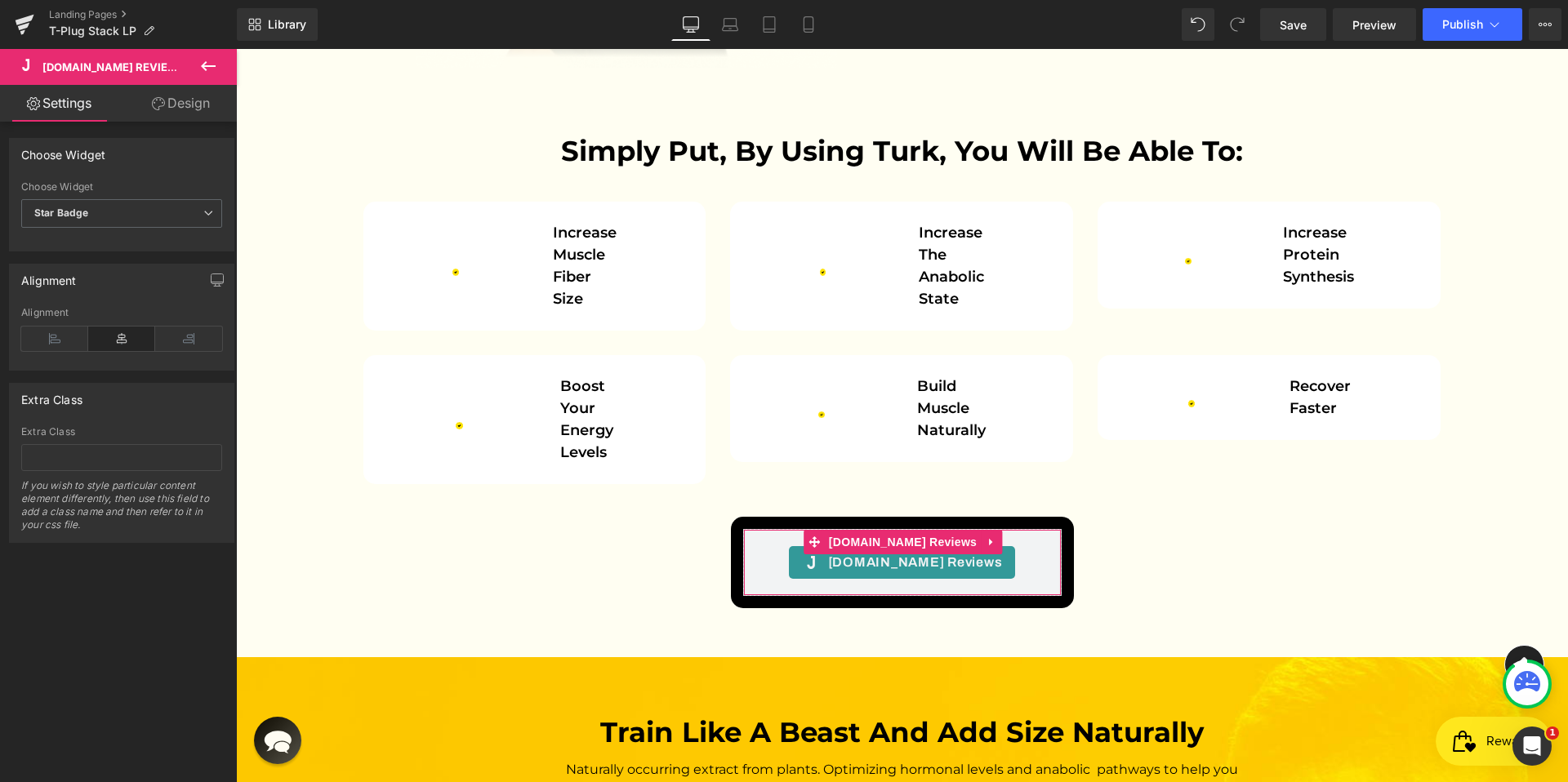
click at [142, 114] on link "Design" at bounding box center [180, 103] width 118 height 37
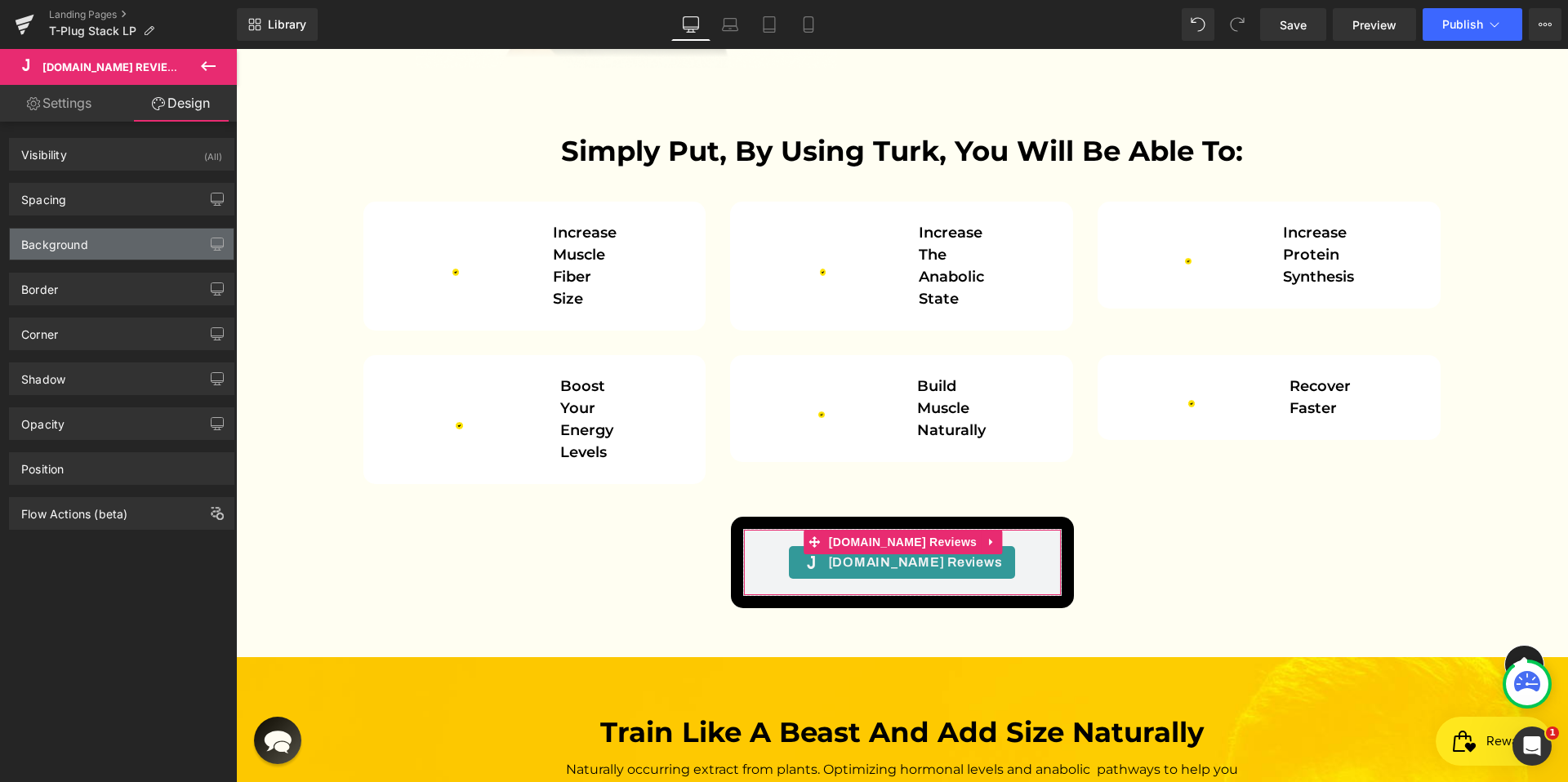
click at [123, 236] on div "Background" at bounding box center [121, 244] width 224 height 31
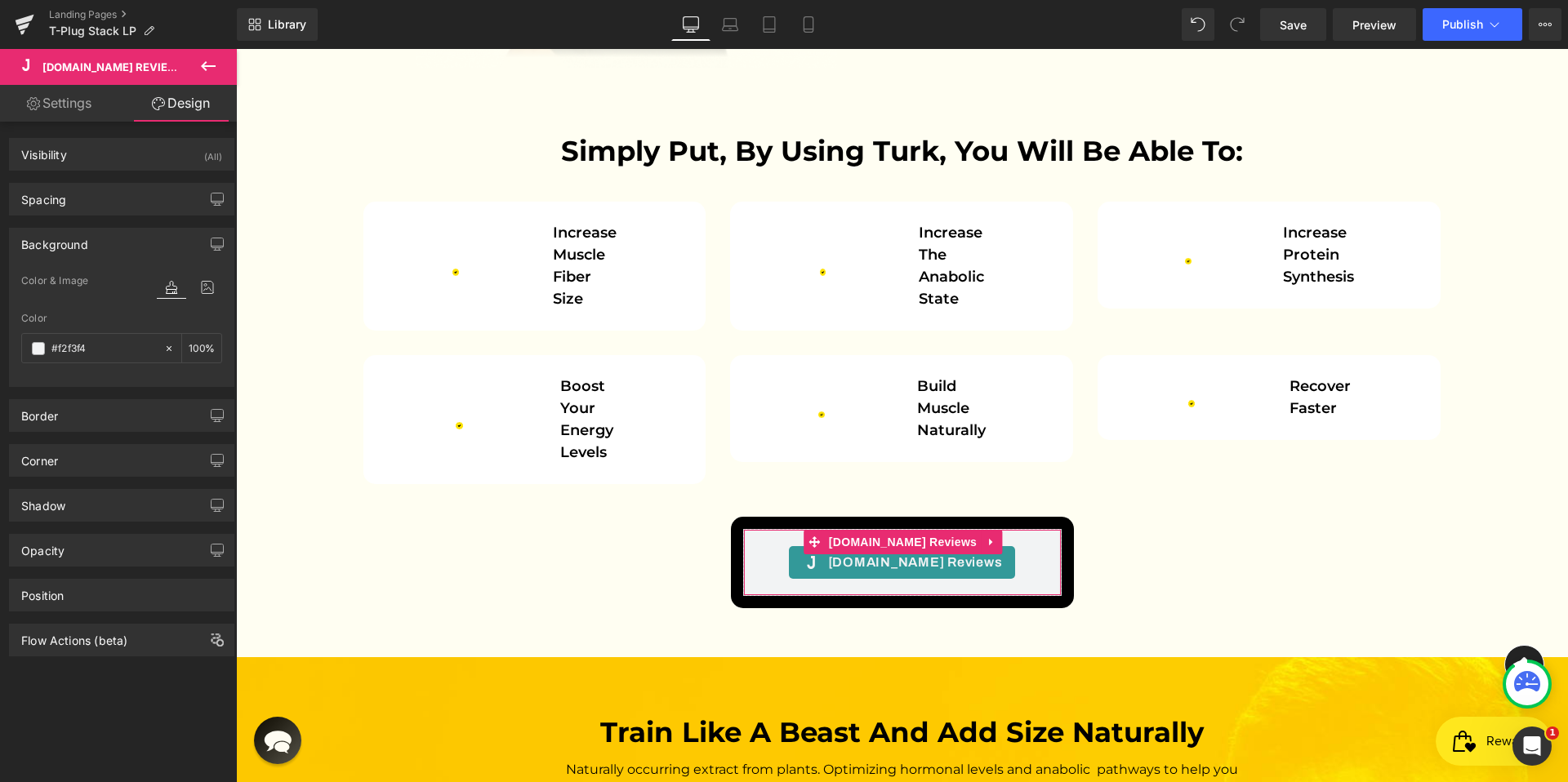
click at [121, 238] on div "Background" at bounding box center [121, 244] width 224 height 31
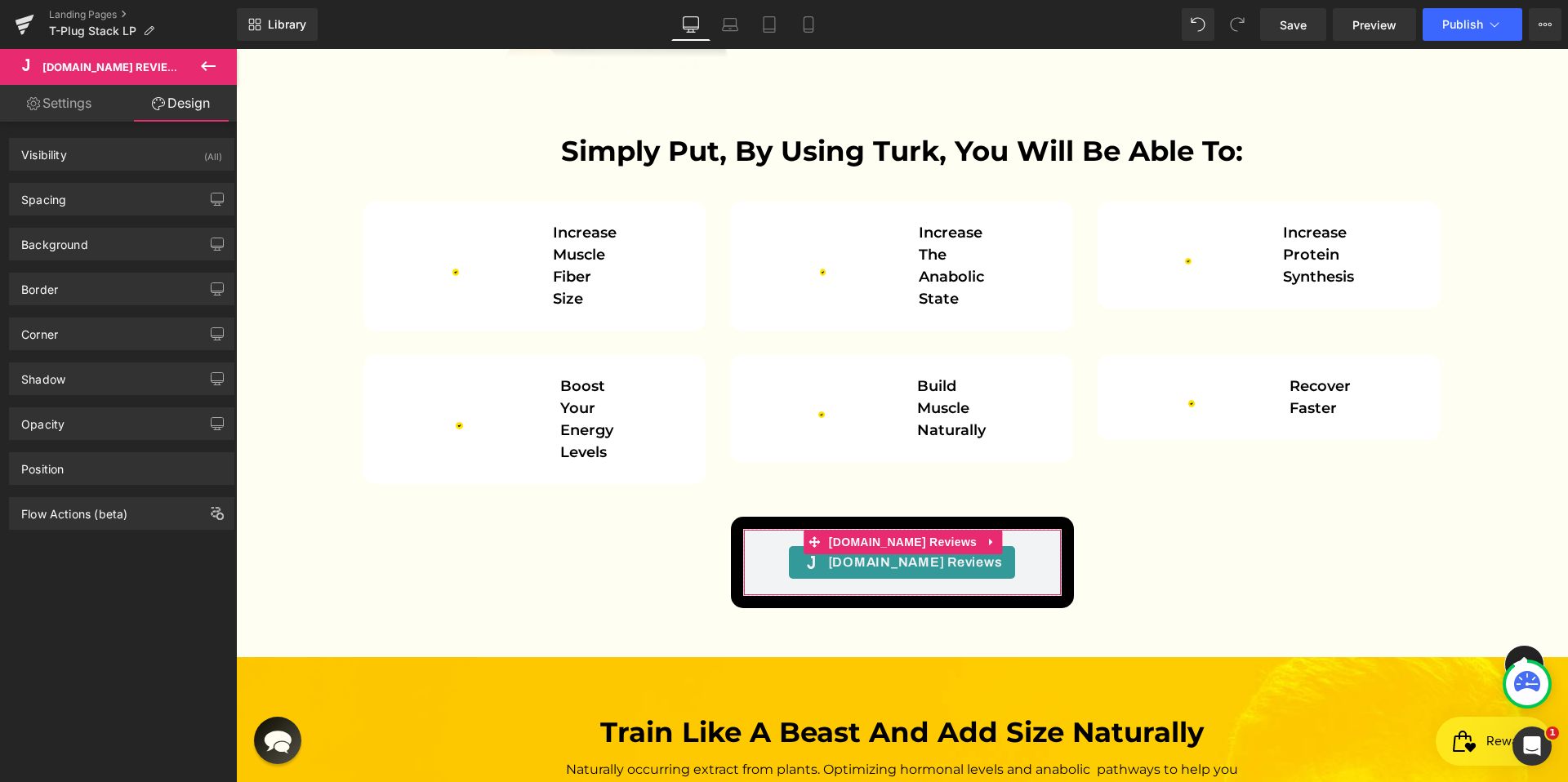
click at [71, 96] on link "Settings" at bounding box center [59, 103] width 118 height 37
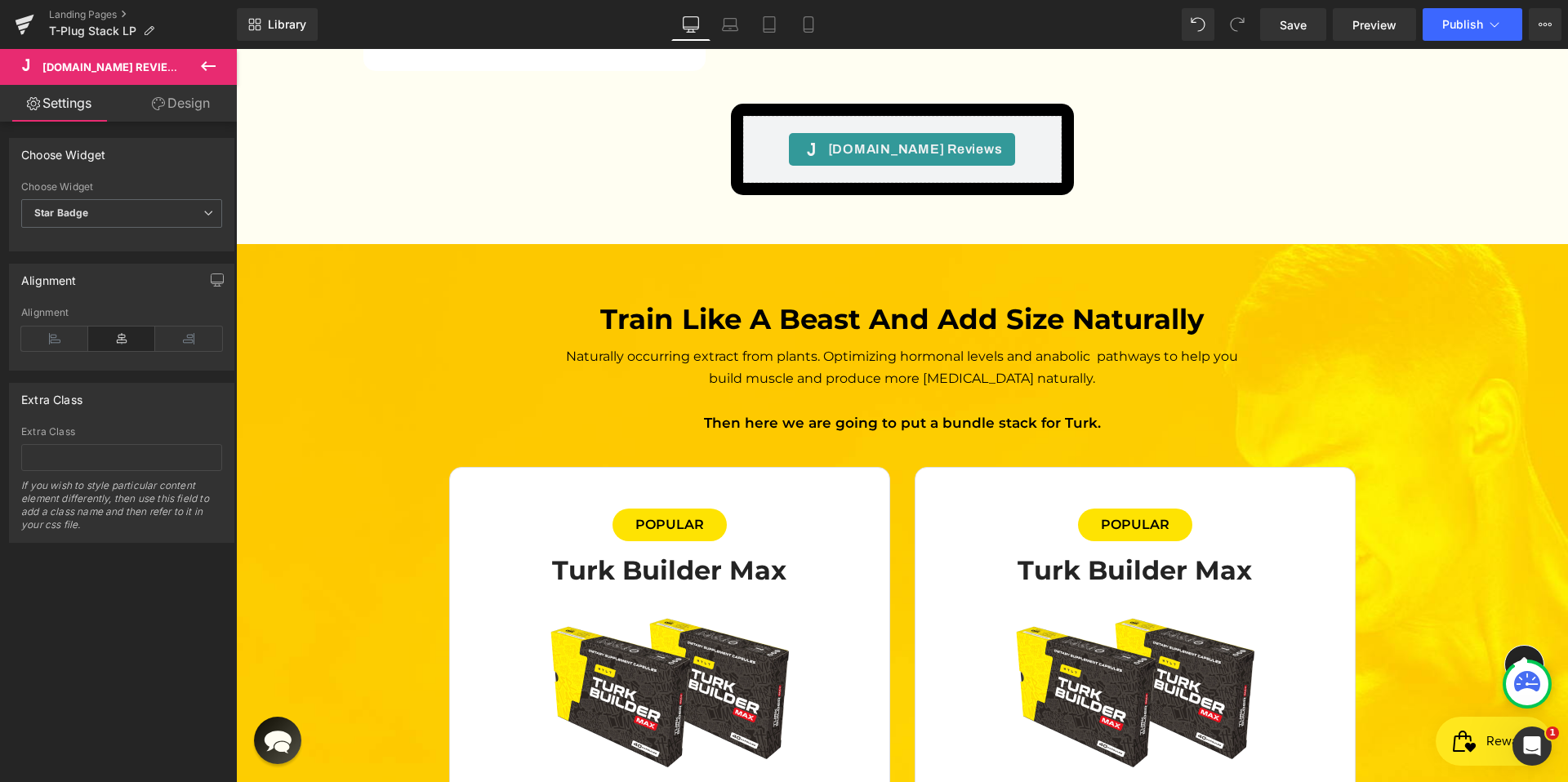
scroll to position [4707, 0]
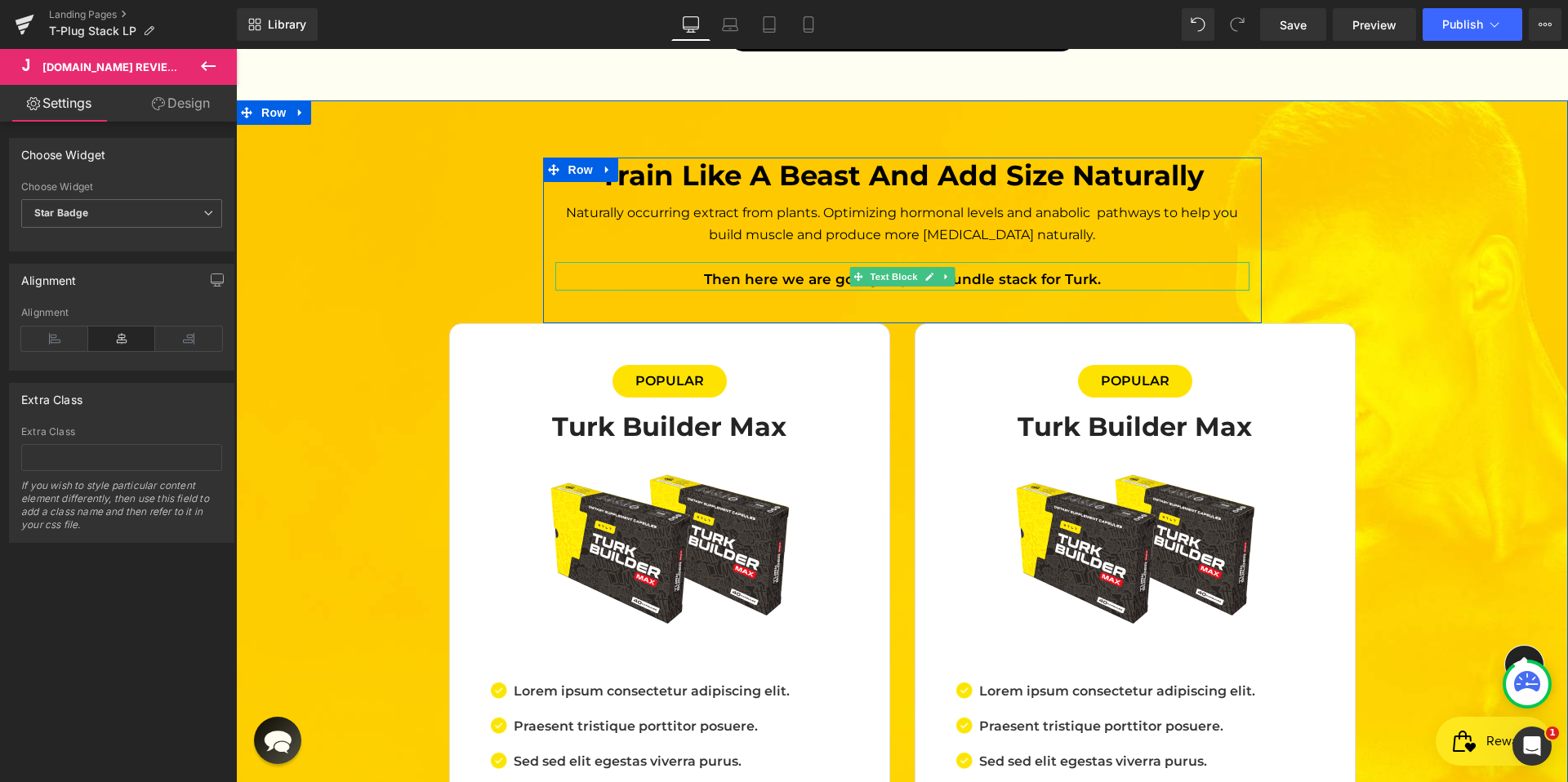
click at [768, 271] on span "Then here we are going to put a bundle stack for Turk." at bounding box center [902, 279] width 397 height 16
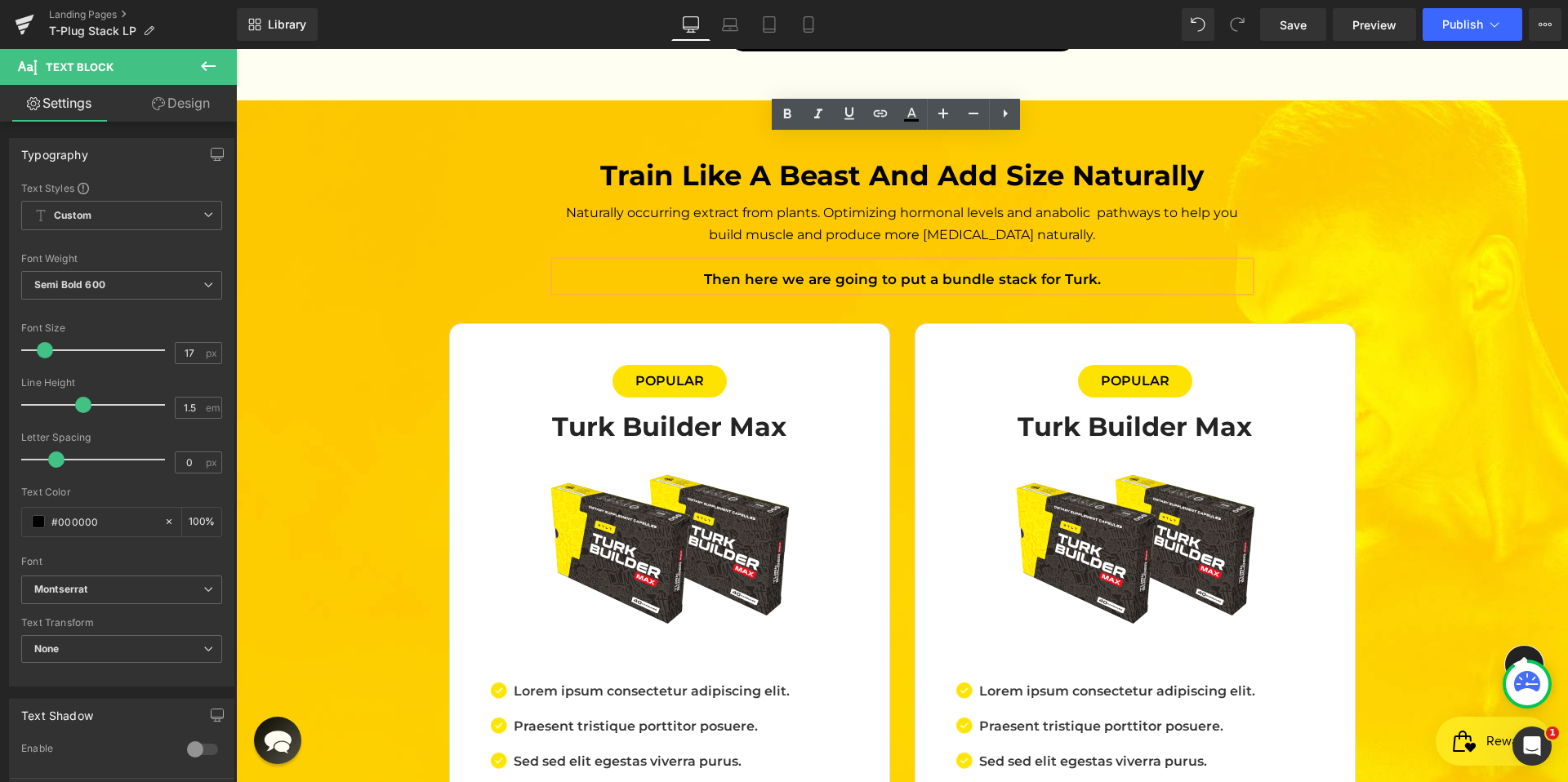
click at [770, 271] on span "Then here we are going to put a bundle stack for Turk." at bounding box center [902, 279] width 397 height 16
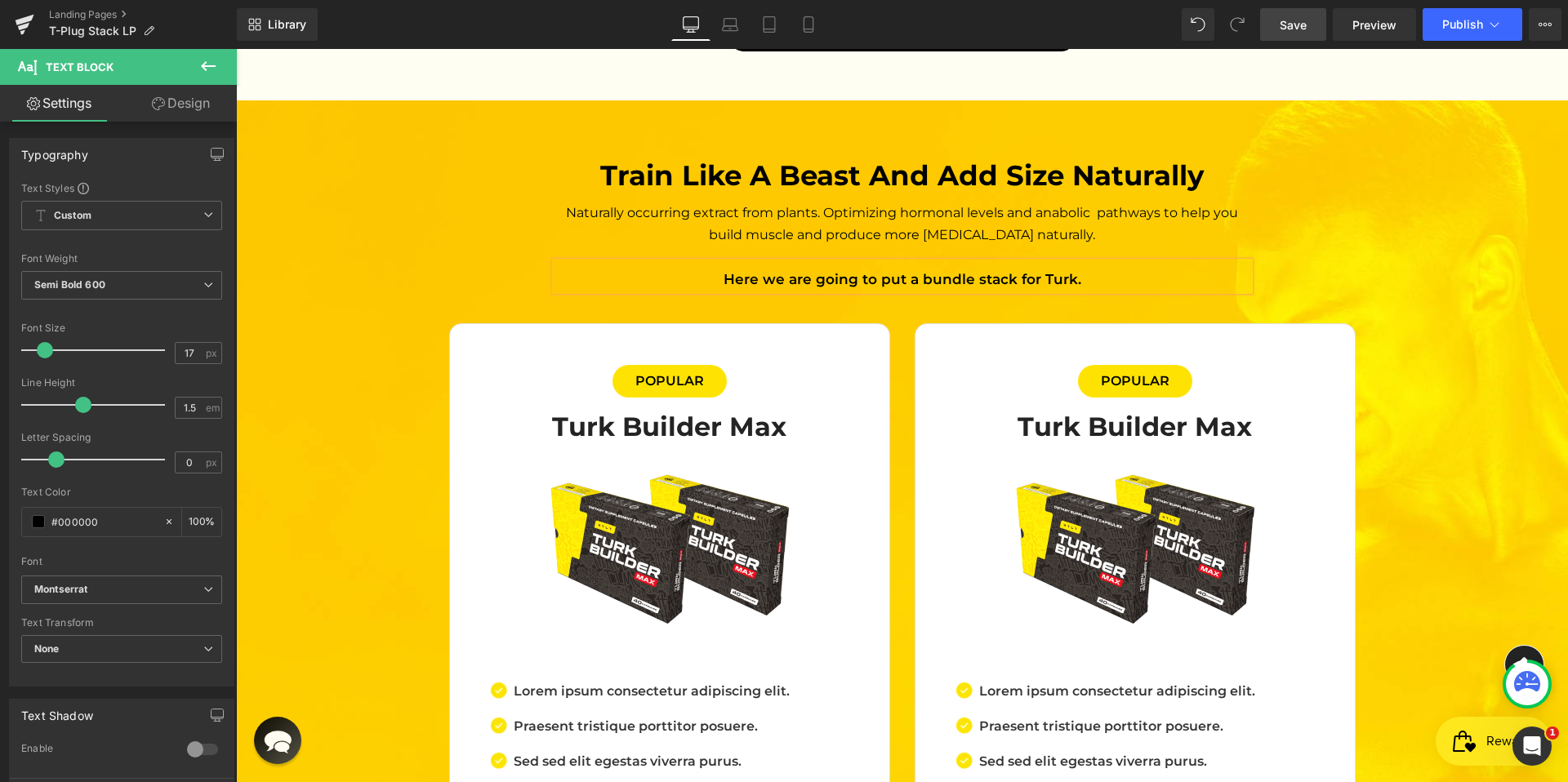
click at [1279, 34] on link "Save" at bounding box center [1293, 24] width 66 height 33
click at [1379, 36] on link "Preview" at bounding box center [1375, 24] width 83 height 33
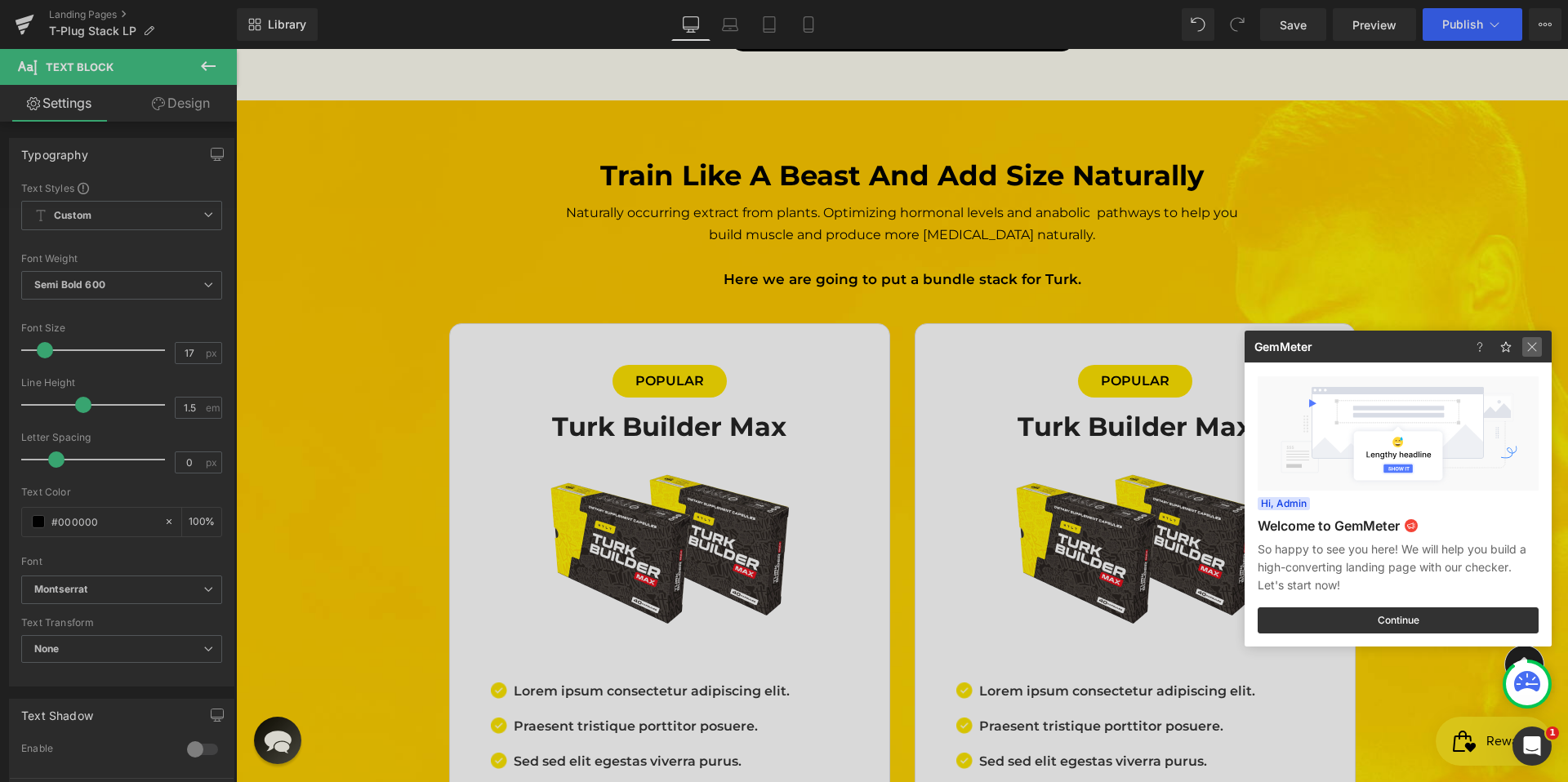
click at [1527, 339] on img at bounding box center [1532, 347] width 20 height 20
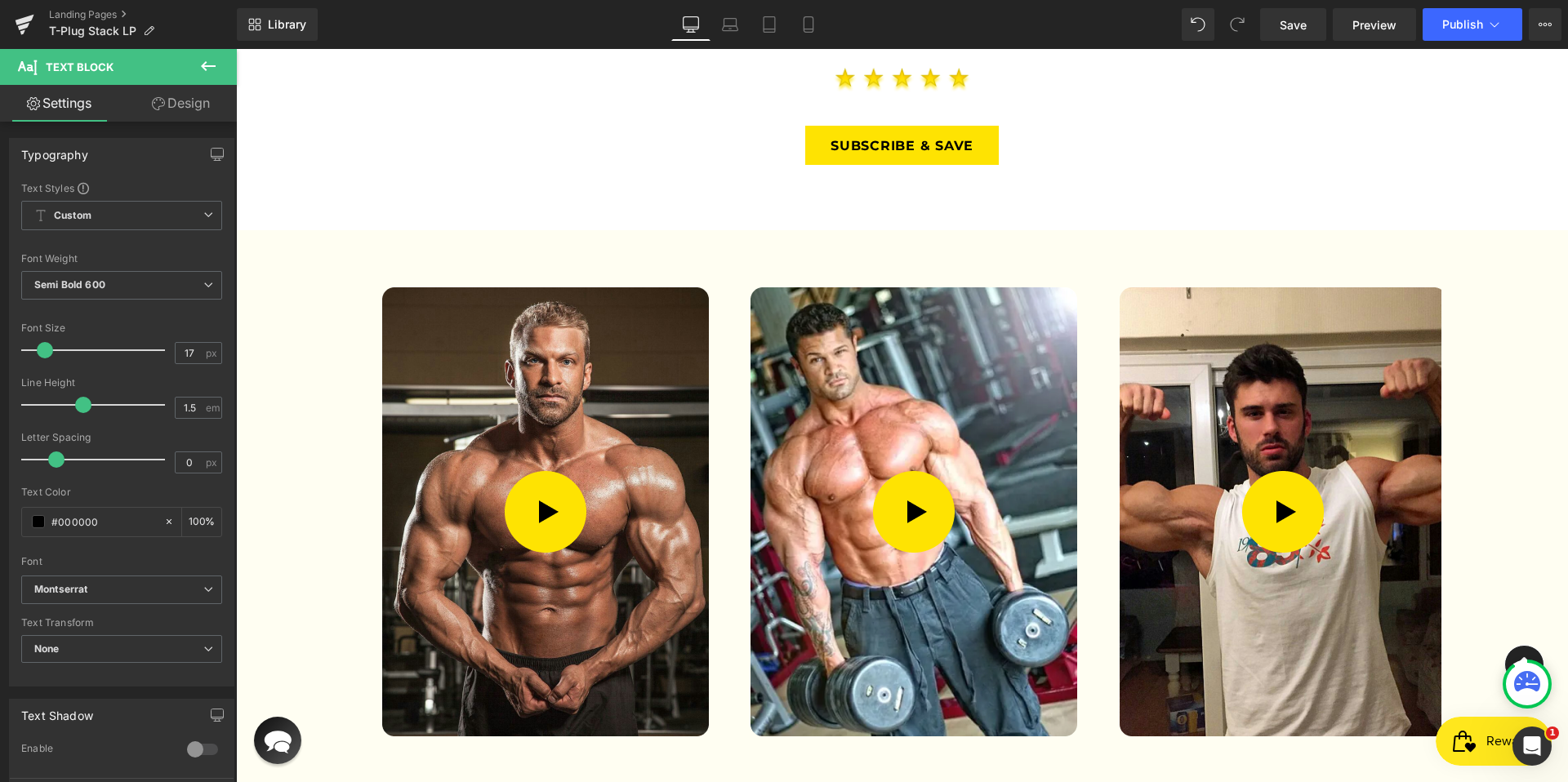
scroll to position [2961, 0]
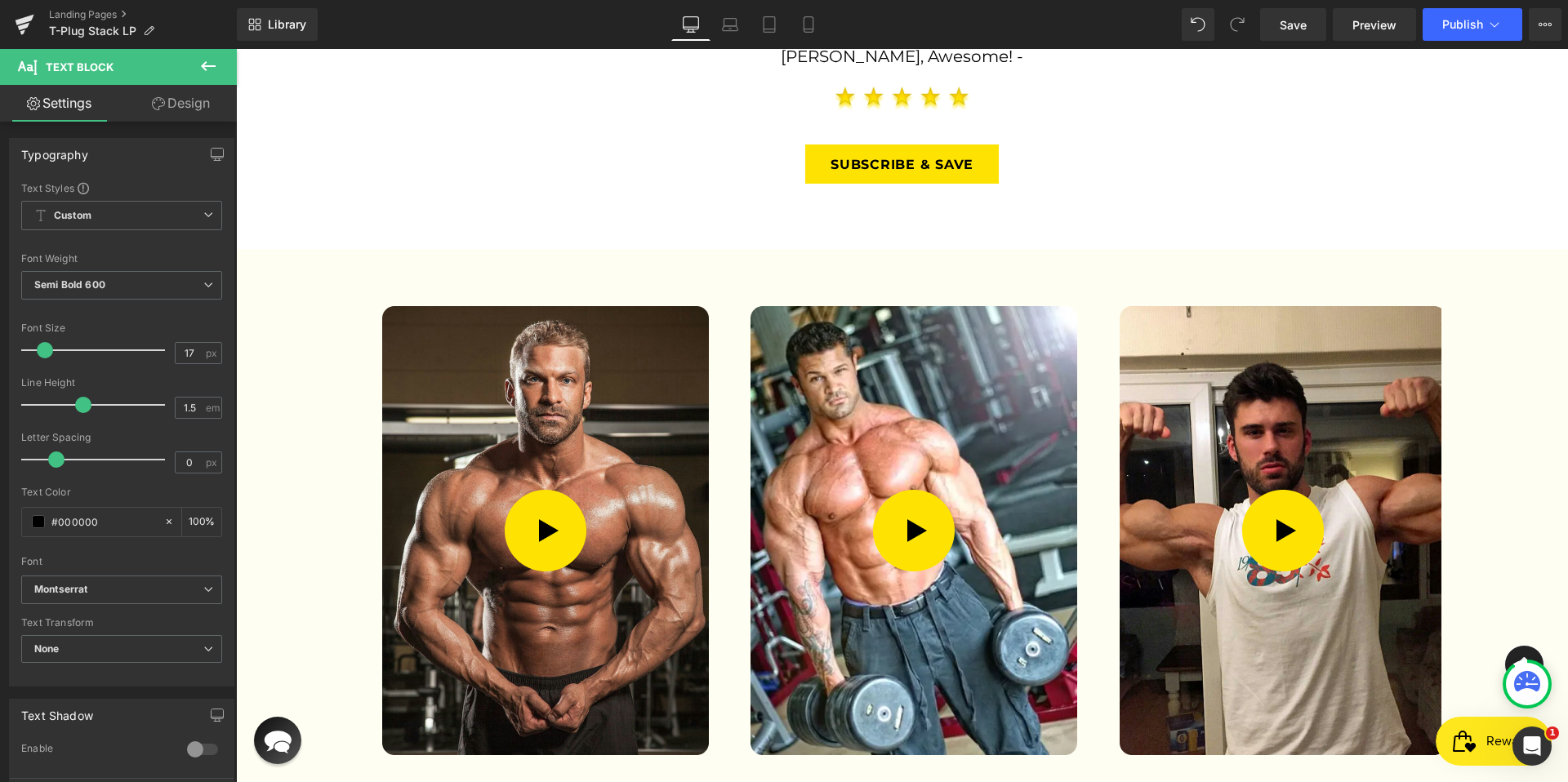
click at [953, 306] on div "Video Popup" at bounding box center [914, 533] width 365 height 455
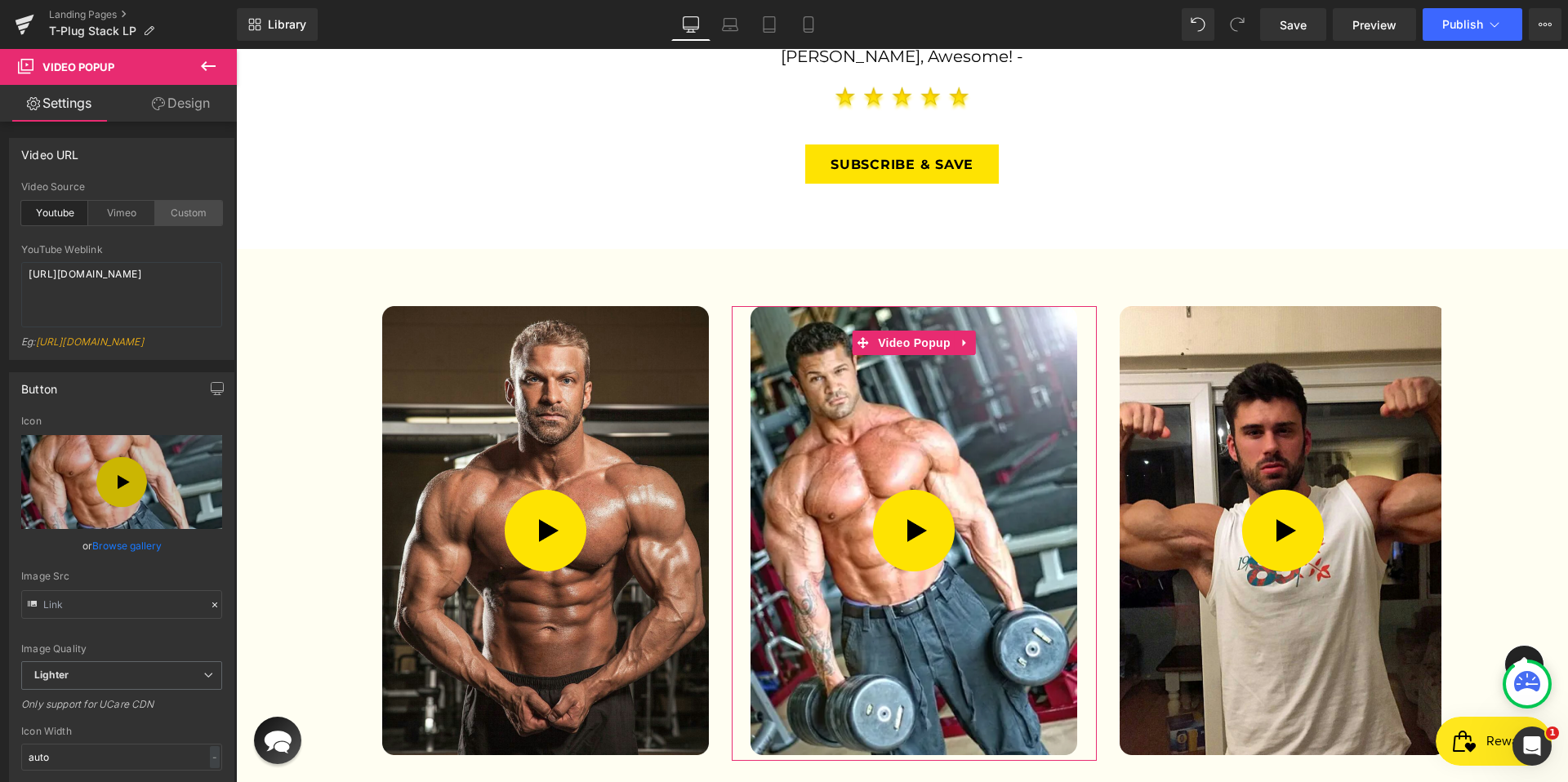
click at [171, 203] on div "Custom" at bounding box center [189, 213] width 67 height 24
click at [68, 214] on div "Youtube" at bounding box center [55, 213] width 67 height 24
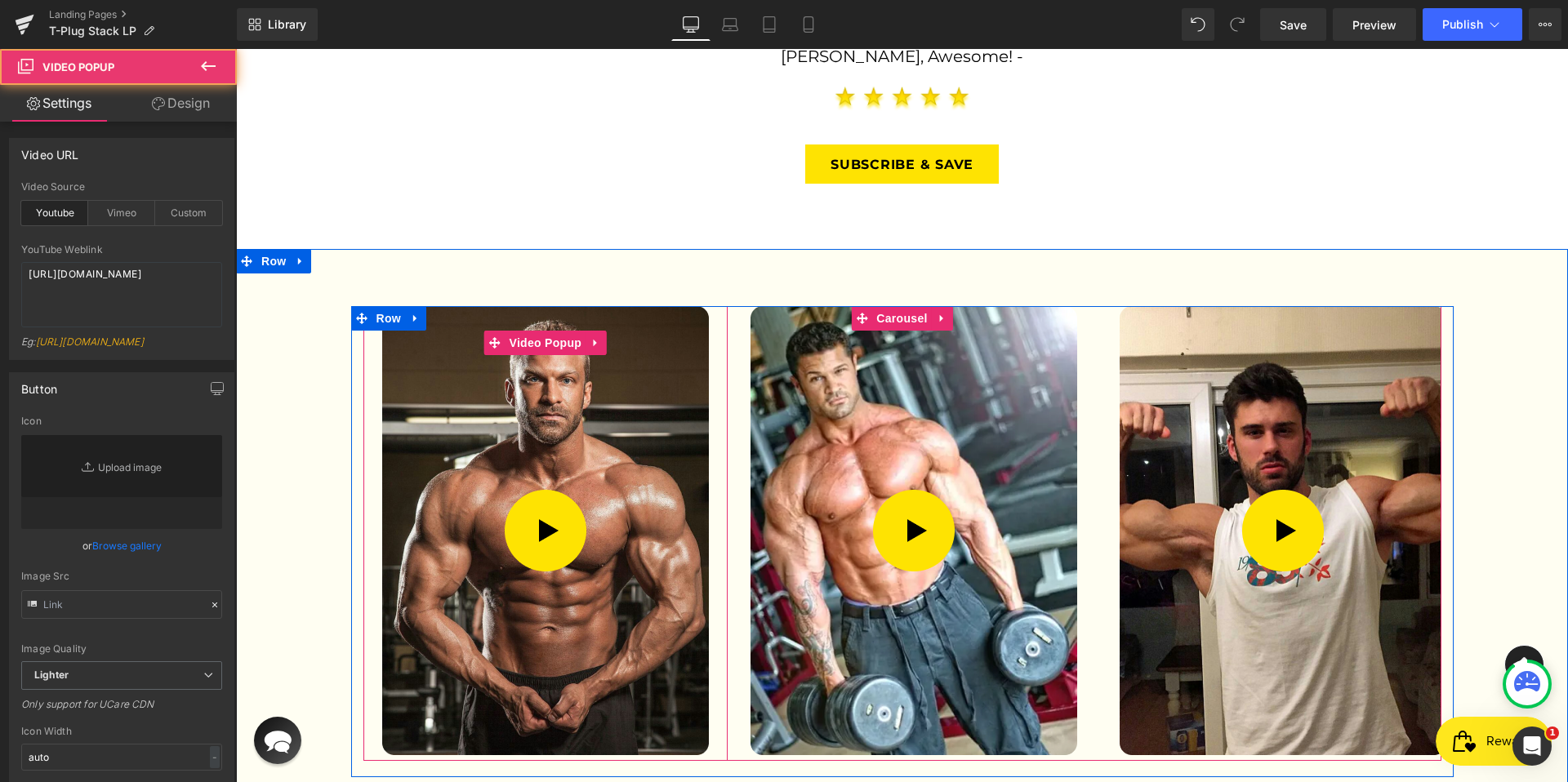
click at [572, 306] on img at bounding box center [546, 531] width 326 height 449
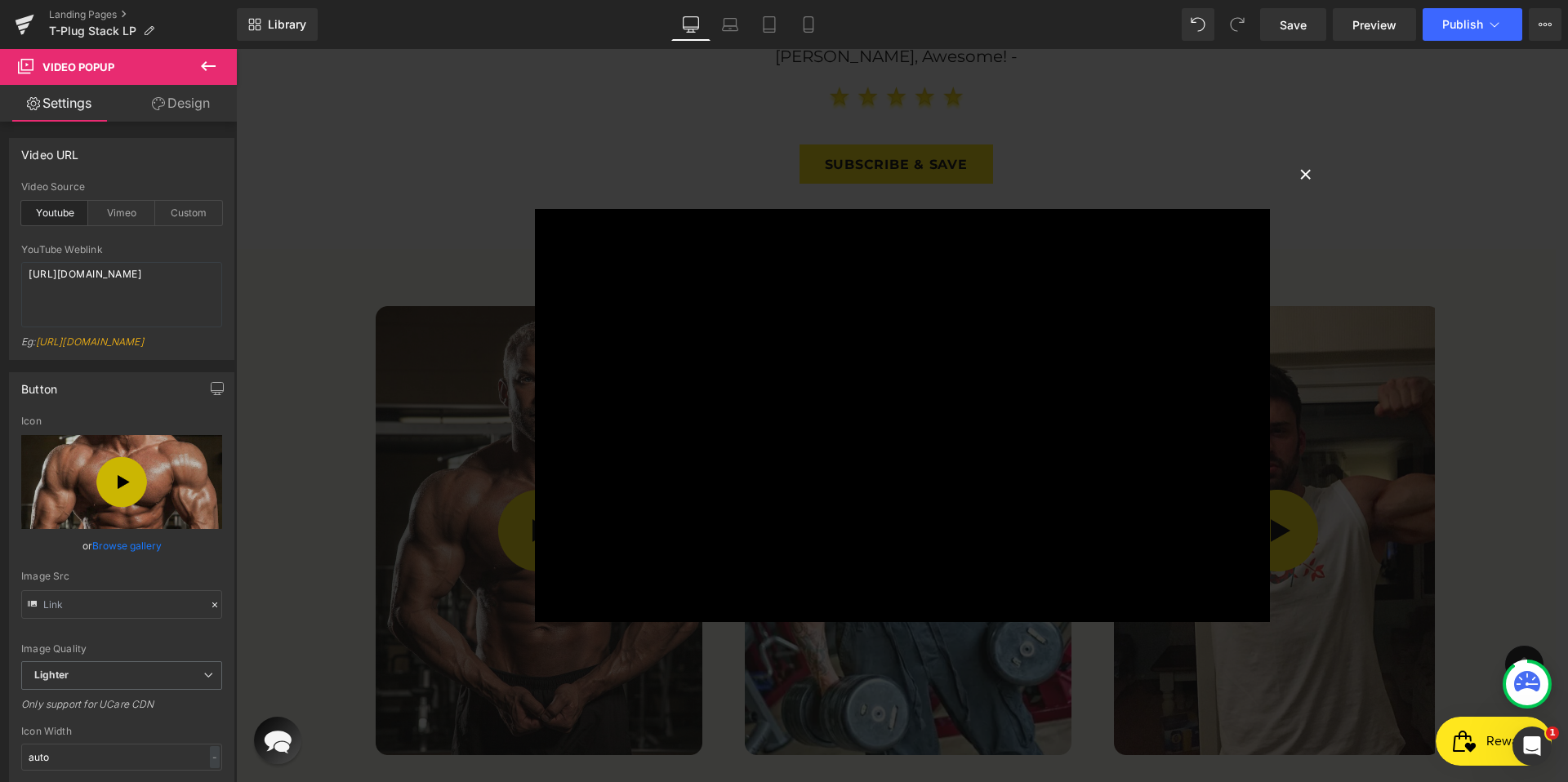
click at [1309, 176] on button "×" at bounding box center [1306, 173] width 33 height 33
